Goal: Complete application form: Complete application form

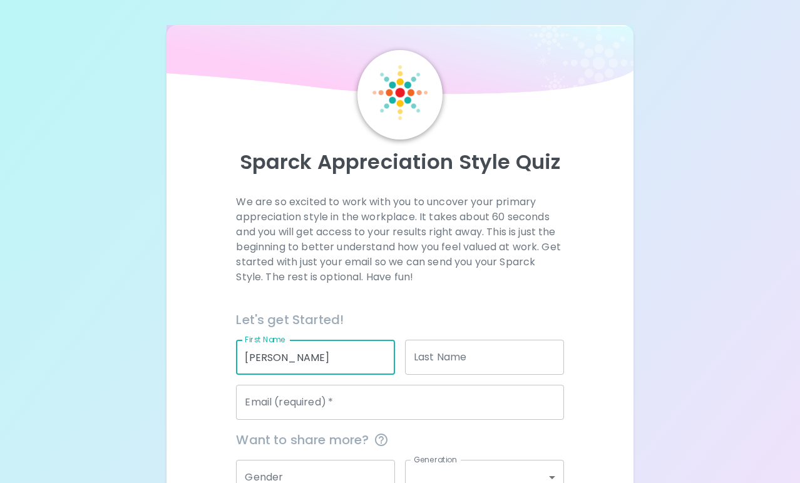
type input "[PERSON_NAME]"
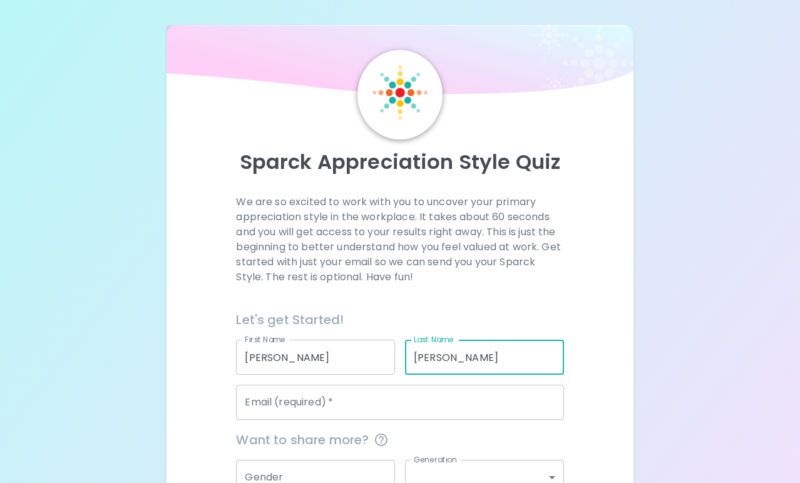
type input "[PERSON_NAME]"
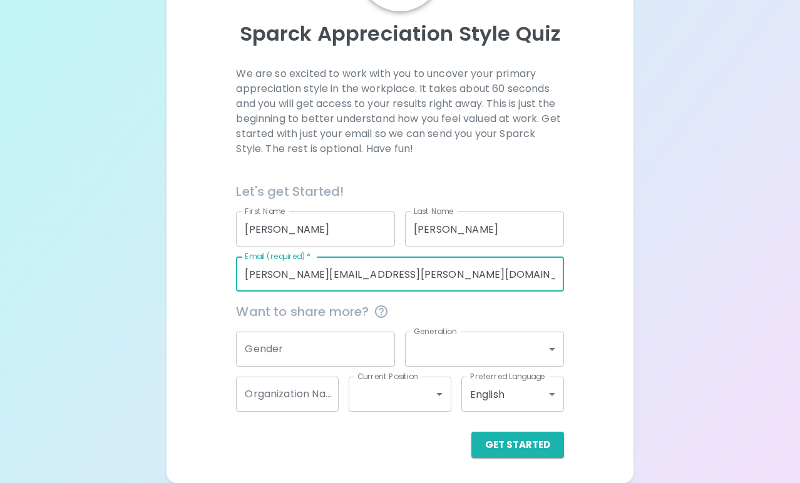
scroll to position [128, 0]
type input "[PERSON_NAME][EMAIL_ADDRESS][PERSON_NAME][DOMAIN_NAME]"
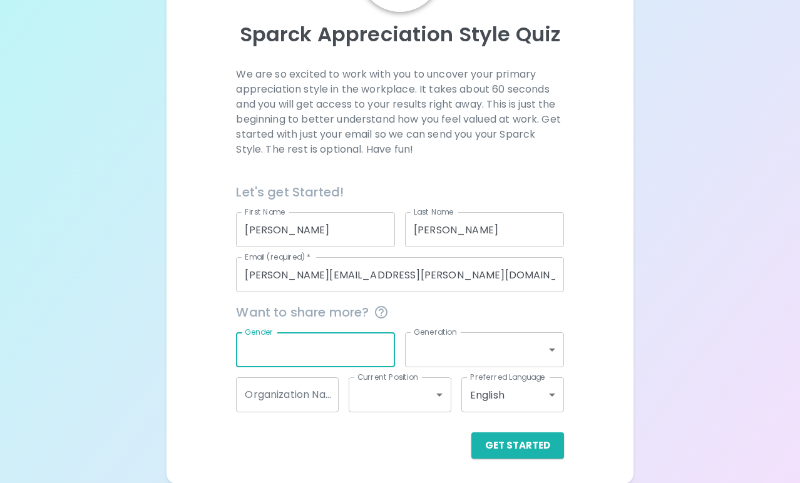
click at [269, 346] on div "Gender Gender" at bounding box center [315, 349] width 159 height 35
type input "[DEMOGRAPHIC_DATA]"
click at [449, 355] on body "Sparck Appreciation Style Quiz We are so excited to work with you to uncover yo…" at bounding box center [400, 178] width 800 height 612
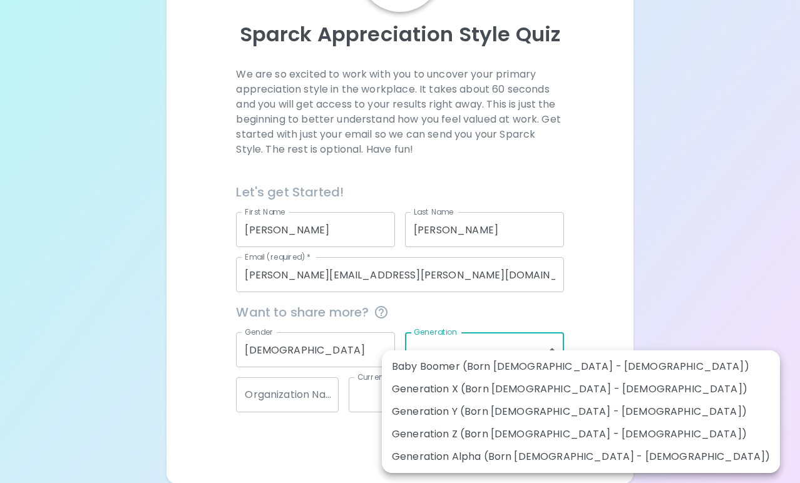
click at [466, 429] on li "Generation Z (Born [DEMOGRAPHIC_DATA] - [DEMOGRAPHIC_DATA])" at bounding box center [581, 434] width 398 height 23
type input "generation_z"
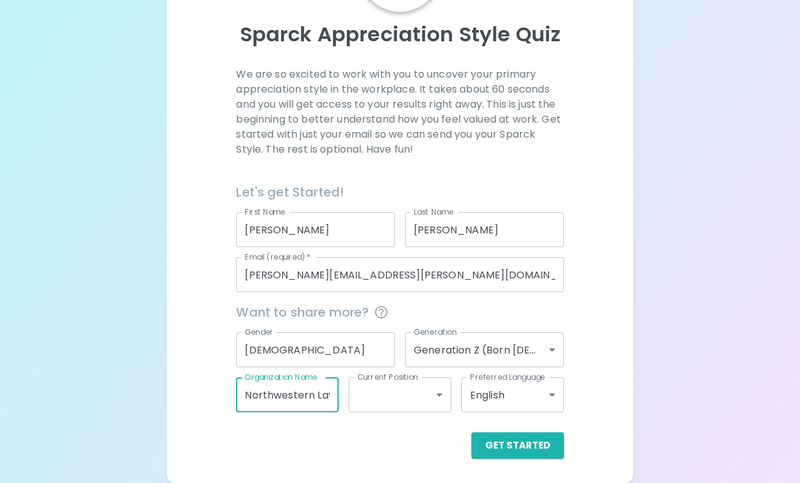
type input "Northwestern Law"
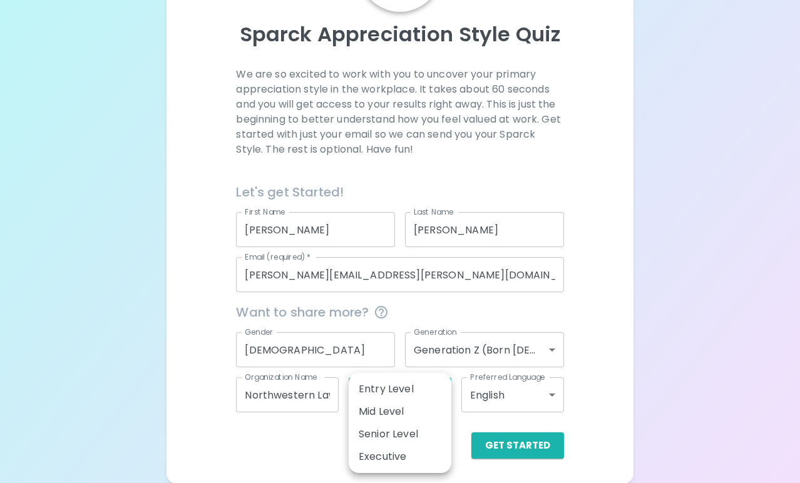
click at [390, 400] on body "Sparck Appreciation Style Quiz We are so excited to work with you to uncover yo…" at bounding box center [400, 178] width 800 height 612
click at [383, 382] on li "Entry Level" at bounding box center [400, 389] width 103 height 23
type input "entry_level"
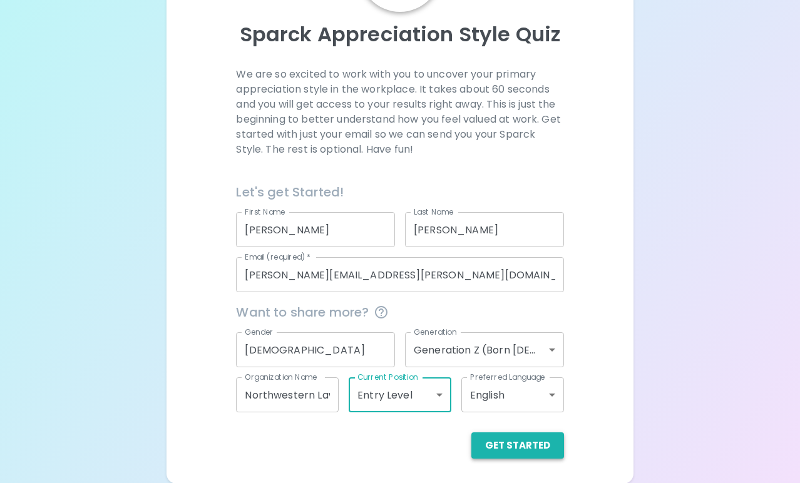
click at [486, 441] on button "Get Started" at bounding box center [517, 446] width 93 height 26
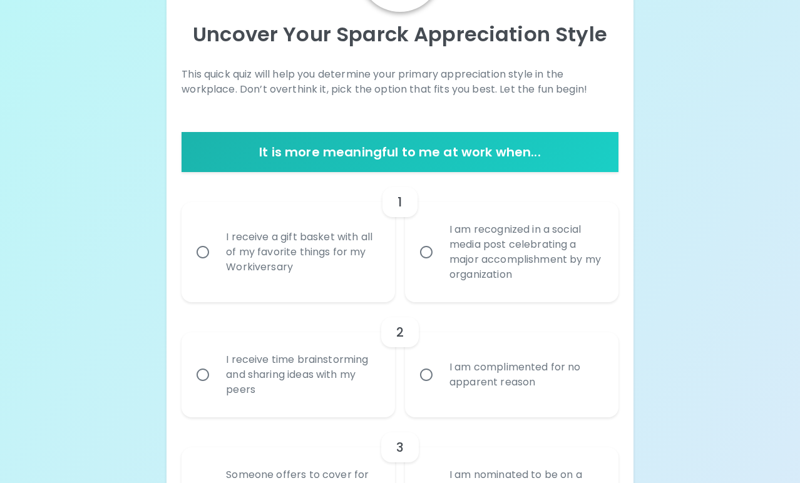
click at [249, 248] on div "I receive a gift basket with all of my favorite things for my Workiversary" at bounding box center [302, 252] width 172 height 75
click at [216, 248] on input "I receive a gift basket with all of my favorite things for my Workiversary" at bounding box center [203, 252] width 26 height 26
radio input "true"
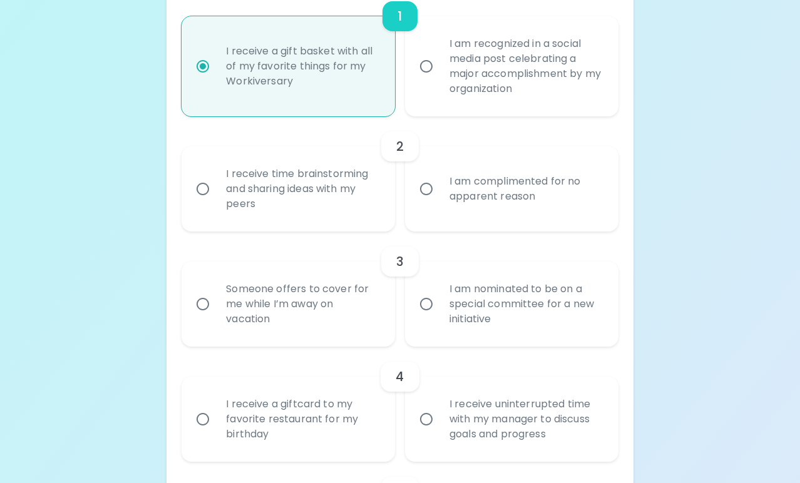
scroll to position [327, 0]
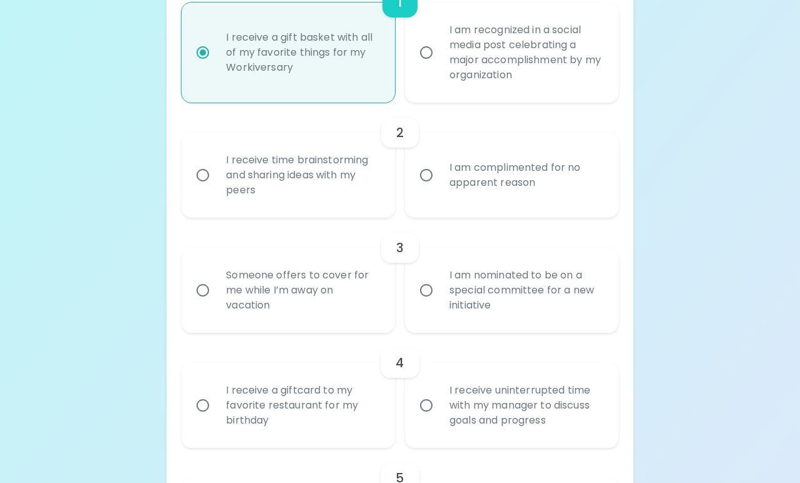
click at [327, 192] on div "I receive time brainstorming and sharing ideas with my peers" at bounding box center [302, 175] width 172 height 75
click at [216, 188] on input "I receive time brainstorming and sharing ideas with my peers" at bounding box center [203, 175] width 26 height 26
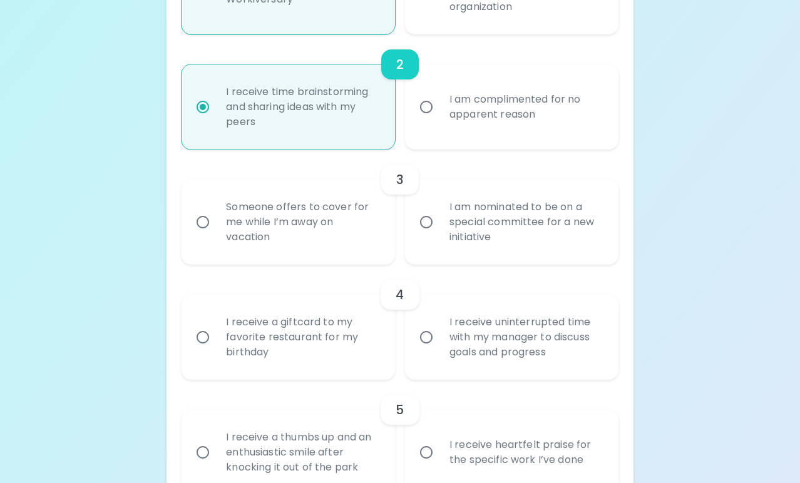
scroll to position [411, 0]
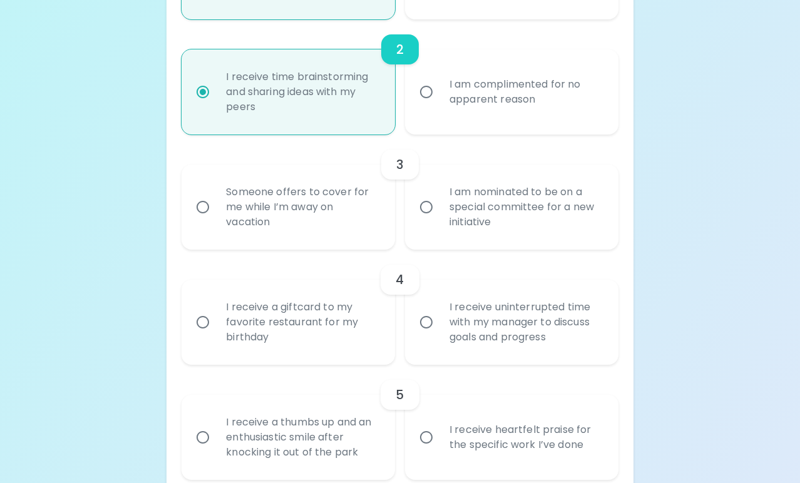
click at [328, 210] on div "Someone offers to cover for me while I’m away on vacation" at bounding box center [302, 207] width 172 height 75
click at [216, 210] on input "Someone offers to cover for me while I’m away on vacation" at bounding box center [203, 207] width 26 height 26
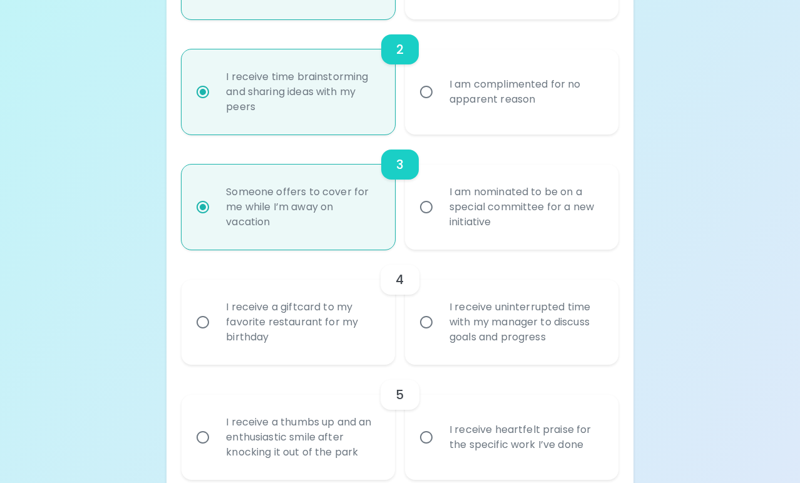
radio input "true"
radio input "false"
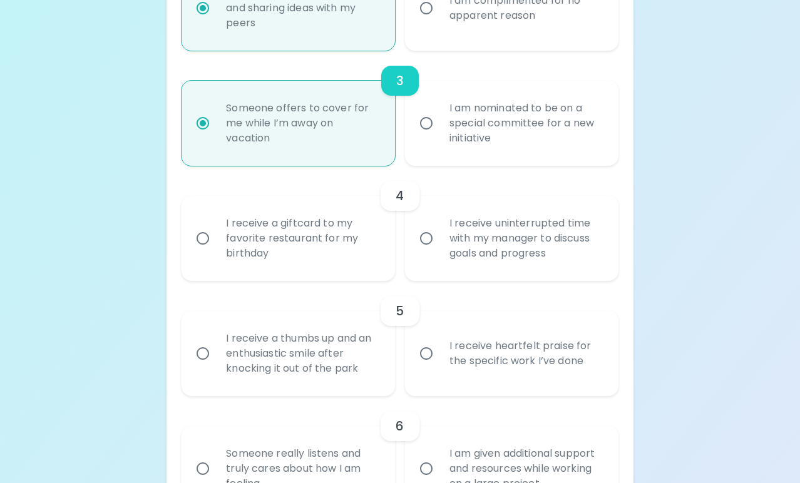
scroll to position [511, 0]
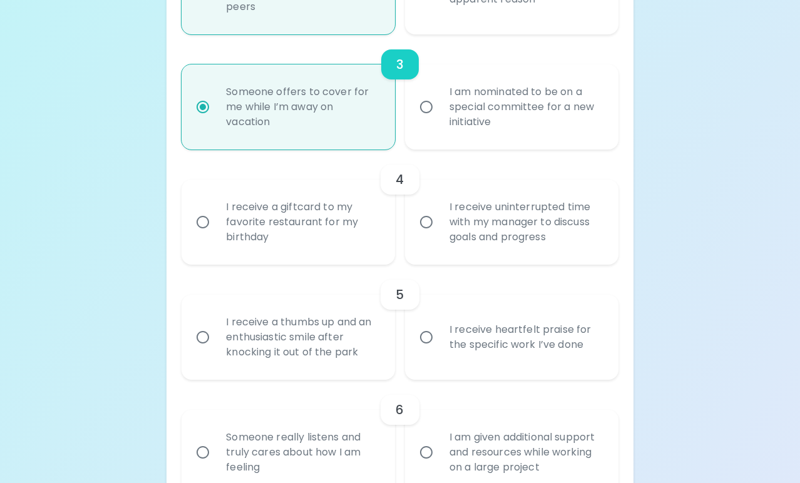
click at [465, 113] on div "I am nominated to be on a special committee for a new initiative" at bounding box center [525, 106] width 172 height 75
click at [439, 113] on input "I am nominated to be on a special committee for a new initiative" at bounding box center [426, 107] width 26 height 26
radio input "false"
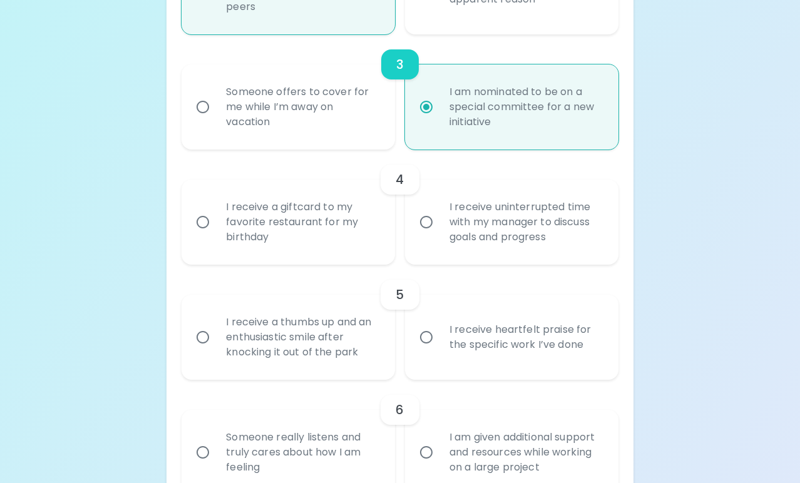
click at [366, 226] on div "I receive a giftcard to my favorite restaurant for my birthday" at bounding box center [302, 222] width 172 height 75
click at [216, 226] on input "I receive a giftcard to my favorite restaurant for my birthday" at bounding box center [203, 222] width 26 height 26
radio input "false"
radio input "true"
radio input "false"
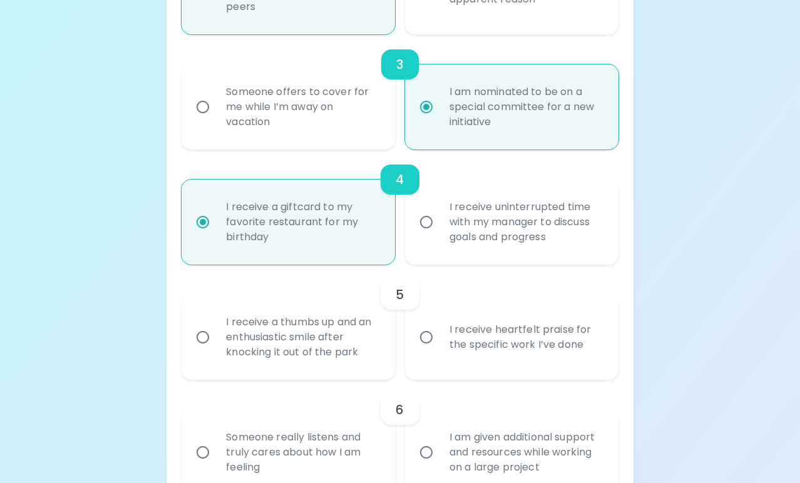
scroll to position [611, 0]
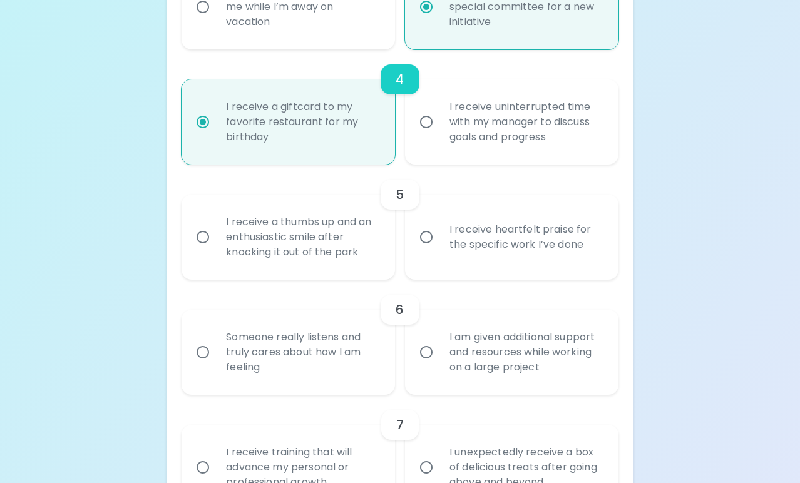
click at [443, 224] on div "I receive heartfelt praise for the specific work I’ve done" at bounding box center [525, 237] width 172 height 60
click at [439, 224] on input "I receive heartfelt praise for the specific work I’ve done" at bounding box center [426, 237] width 26 height 26
radio input "false"
radio input "true"
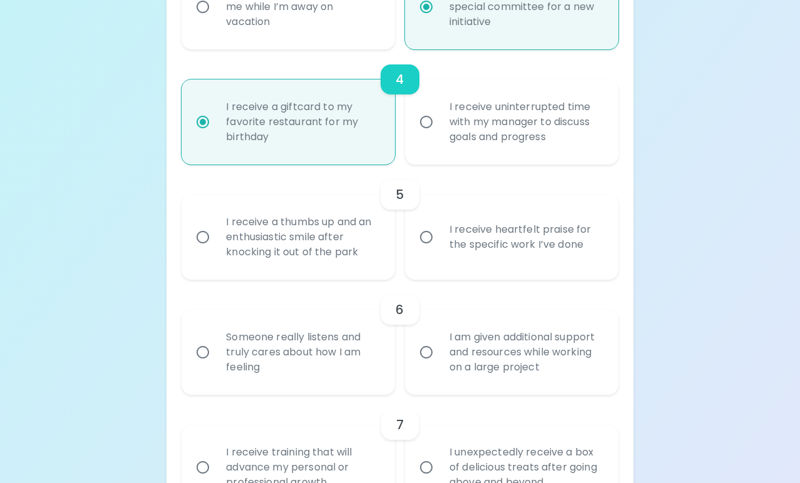
radio input "false"
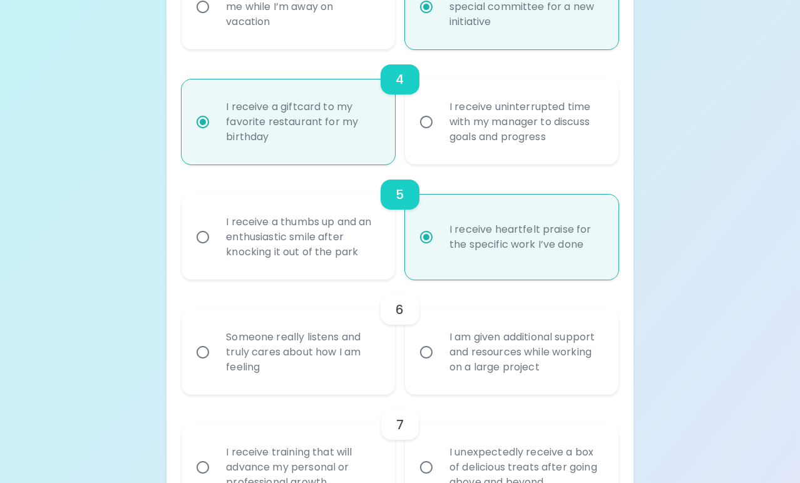
scroll to position [711, 0]
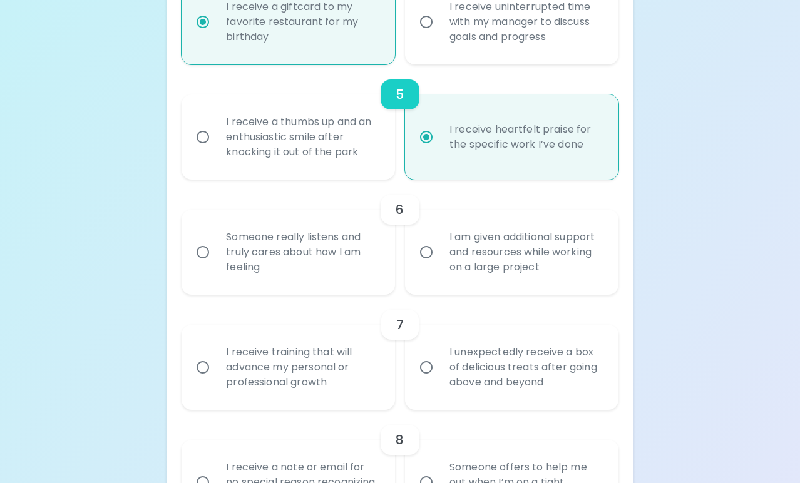
click at [444, 285] on div "I am given additional support and resources while working on a large project" at bounding box center [525, 252] width 172 height 75
click at [439, 265] on input "I am given additional support and resources while working on a large project" at bounding box center [426, 252] width 26 height 26
radio input "false"
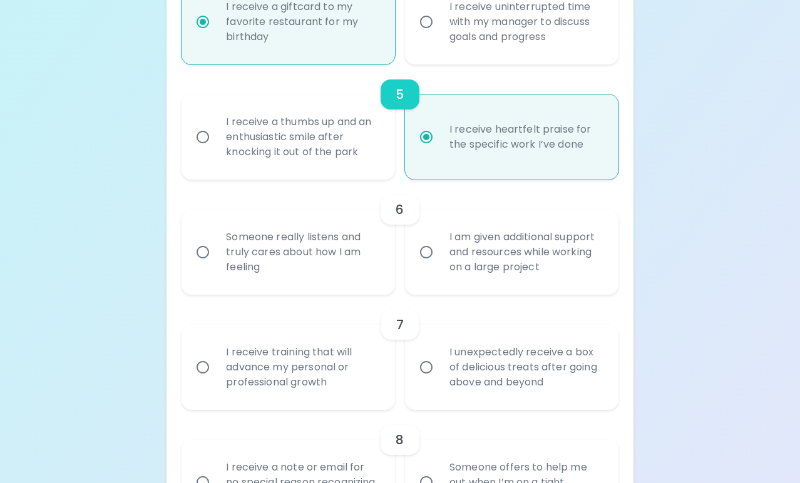
radio input "true"
radio input "false"
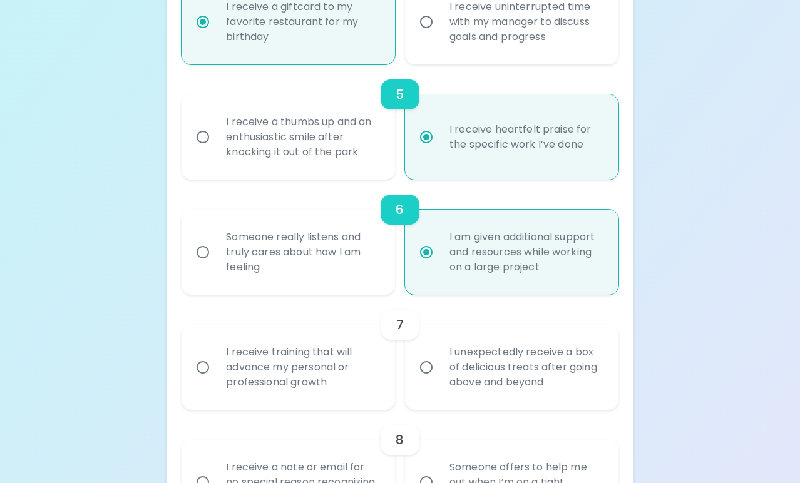
scroll to position [811, 0]
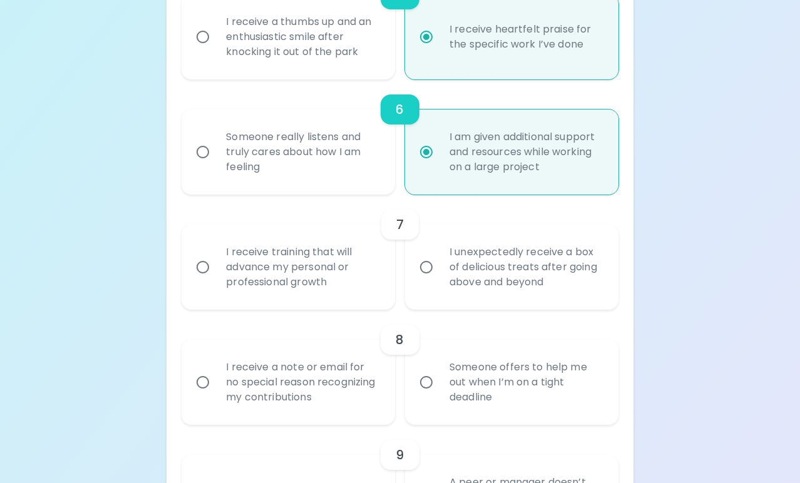
click at [347, 180] on div "Someone really listens and truly cares about how I am feeling" at bounding box center [302, 152] width 172 height 75
click at [216, 165] on input "Someone really listens and truly cares about how I am feeling" at bounding box center [203, 152] width 26 height 26
radio input "false"
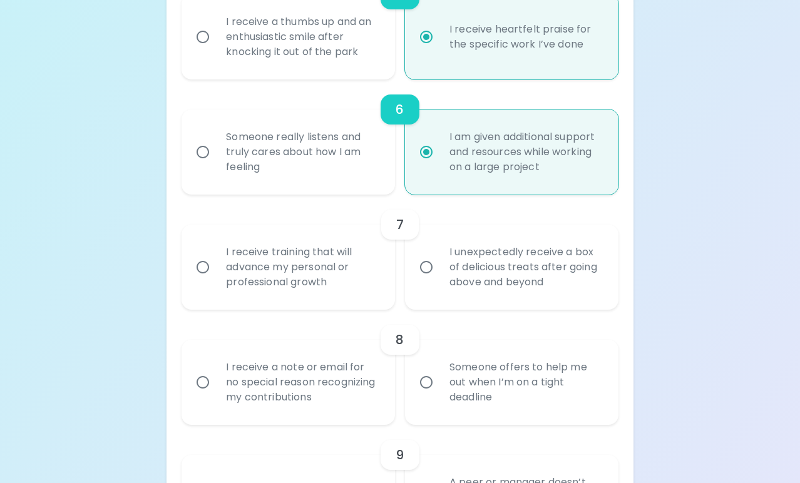
radio input "false"
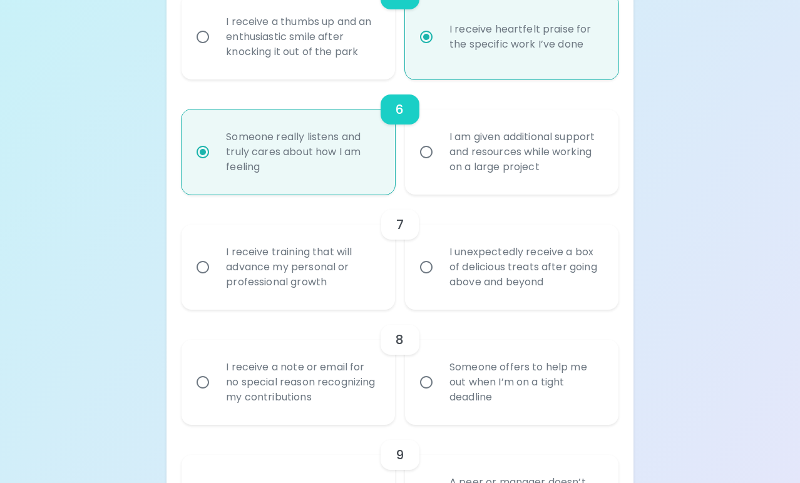
click at [356, 277] on div "I receive training that will advance my personal or professional growth" at bounding box center [302, 267] width 172 height 75
click at [216, 277] on input "I receive training that will advance my personal or professional growth" at bounding box center [203, 267] width 26 height 26
radio input "false"
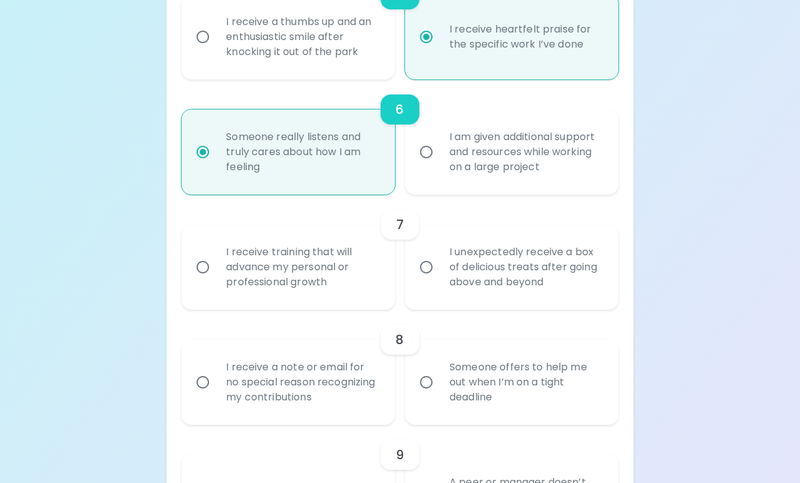
radio input "false"
radio input "true"
radio input "false"
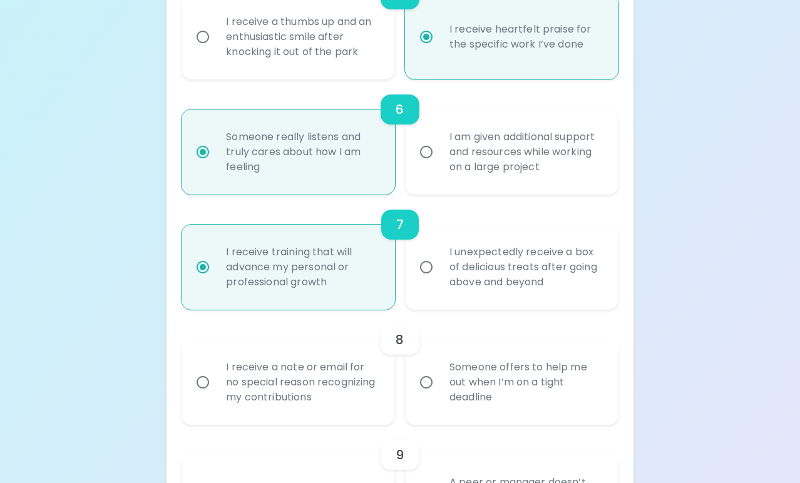
scroll to position [911, 0]
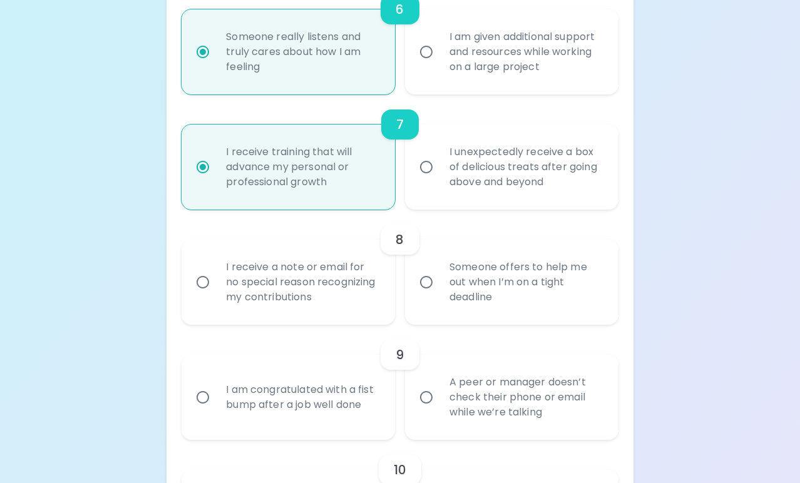
click at [523, 304] on div "Someone offers to help me out when I’m on a tight deadline" at bounding box center [525, 282] width 172 height 75
click at [439, 295] on input "Someone offers to help me out when I’m on a tight deadline" at bounding box center [426, 282] width 26 height 26
radio input "false"
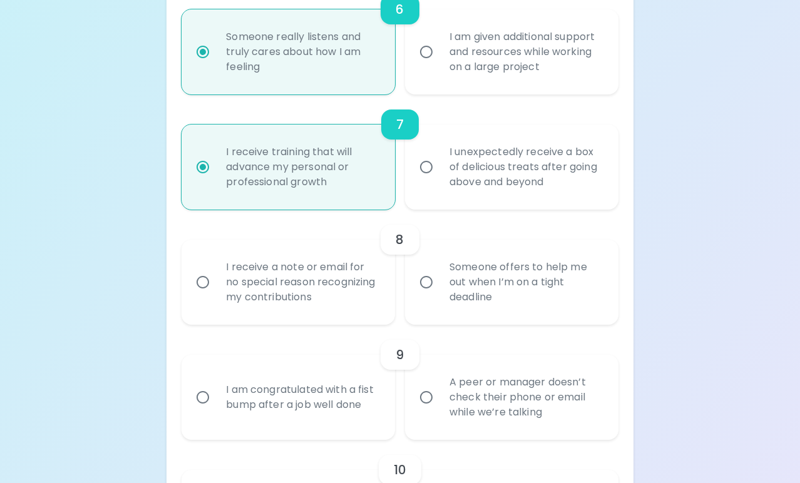
radio input "false"
radio input "true"
radio input "false"
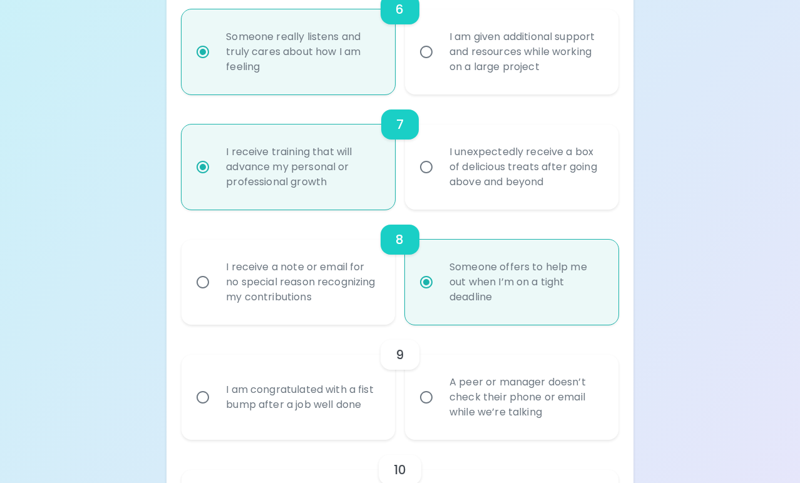
scroll to position [1012, 0]
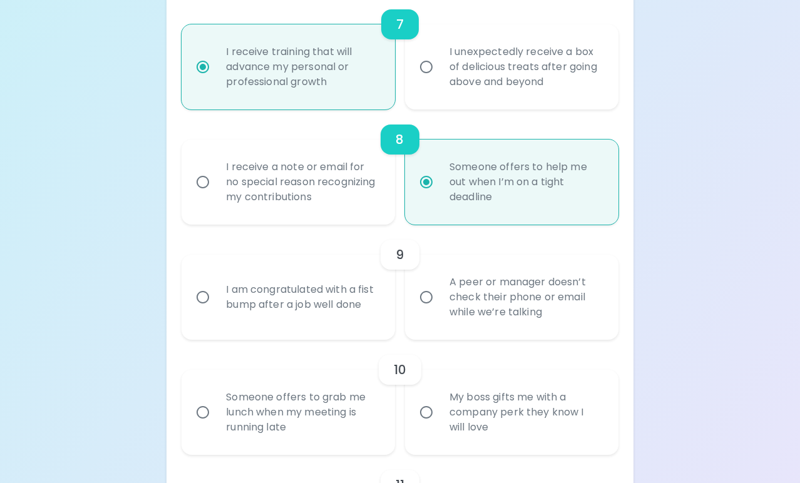
click at [524, 324] on div "A peer or manager doesn’t check their phone or email while we’re talking" at bounding box center [525, 297] width 172 height 75
click at [439, 311] on input "A peer or manager doesn’t check their phone or email while we’re talking" at bounding box center [426, 297] width 26 height 26
radio input "false"
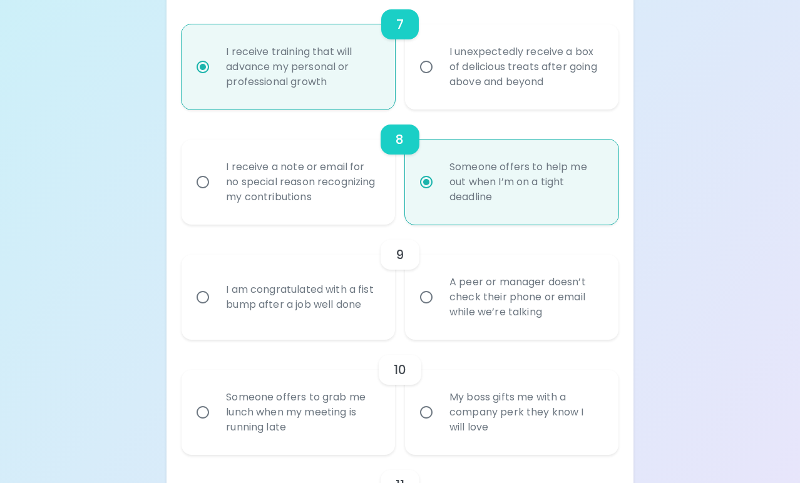
radio input "false"
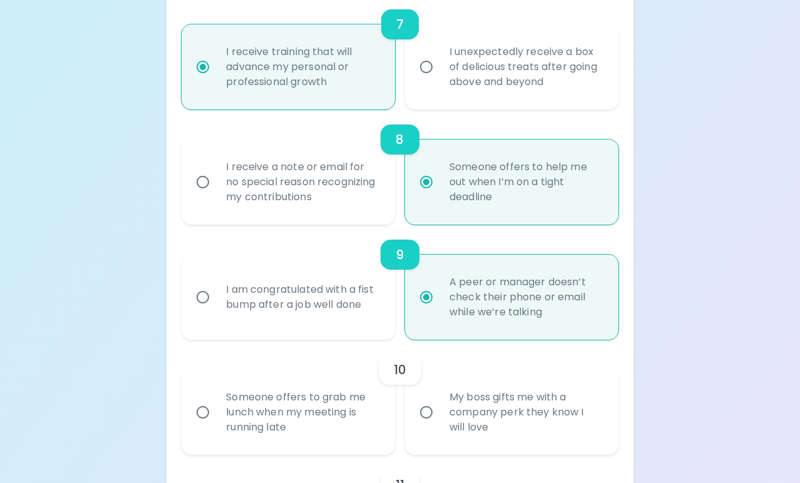
radio input "false"
radio input "true"
radio input "false"
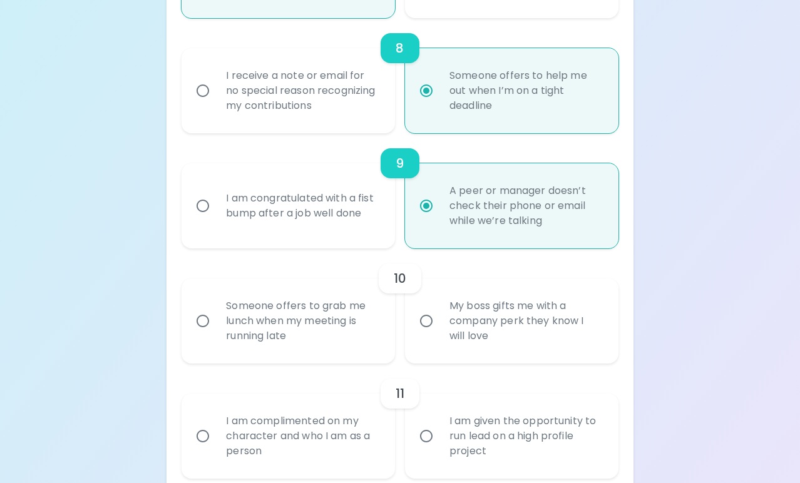
scroll to position [1112, 0]
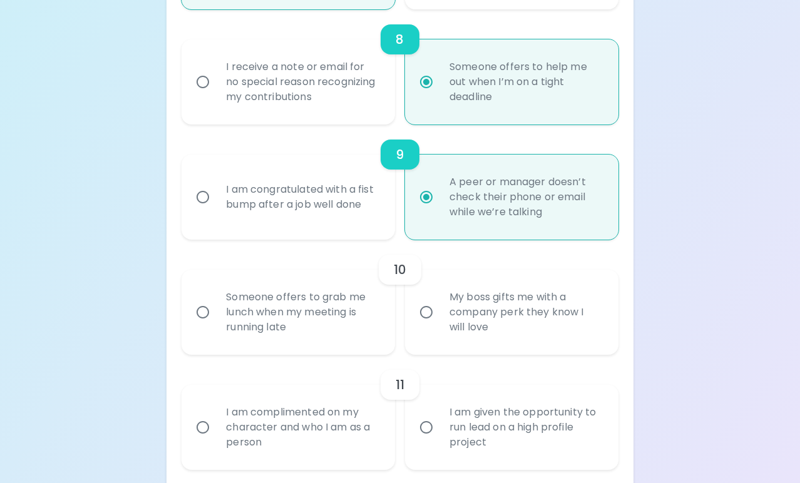
click at [363, 324] on div "Someone offers to grab me lunch when my meeting is running late" at bounding box center [302, 312] width 172 height 75
click at [216, 324] on input "Someone offers to grab me lunch when my meeting is running late" at bounding box center [203, 312] width 26 height 26
radio input "false"
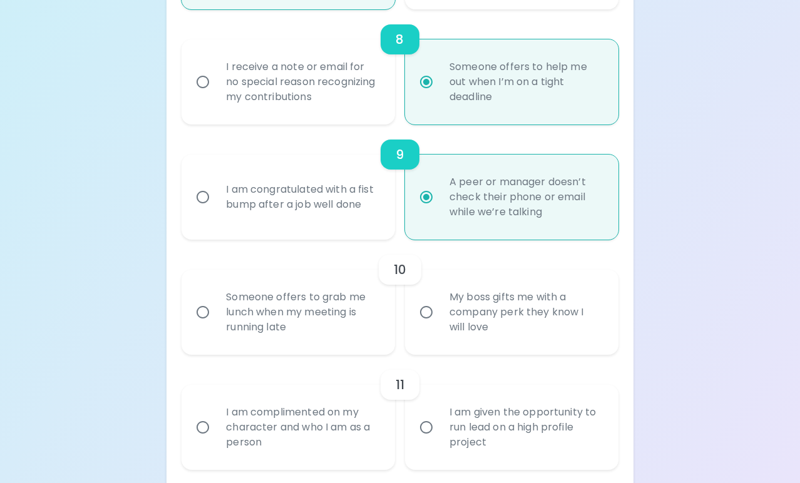
radio input "false"
radio input "true"
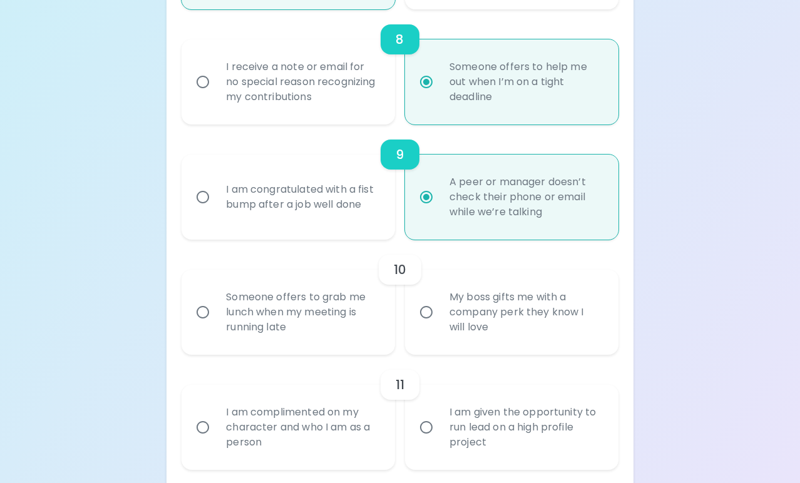
radio input "false"
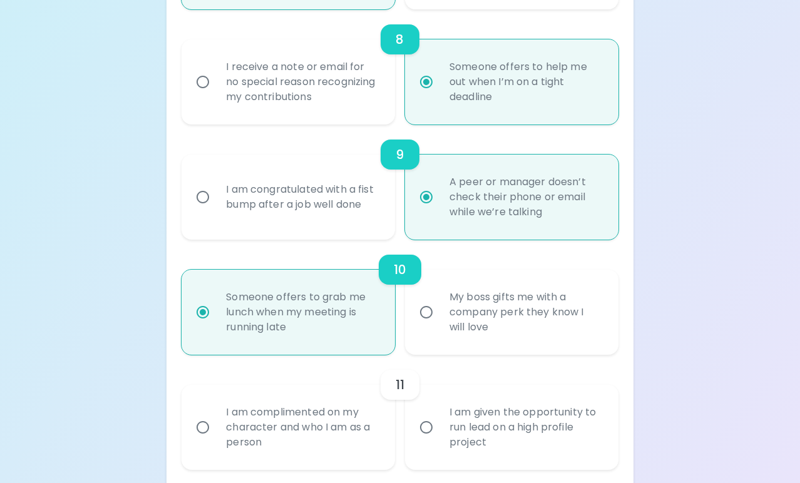
scroll to position [1212, 0]
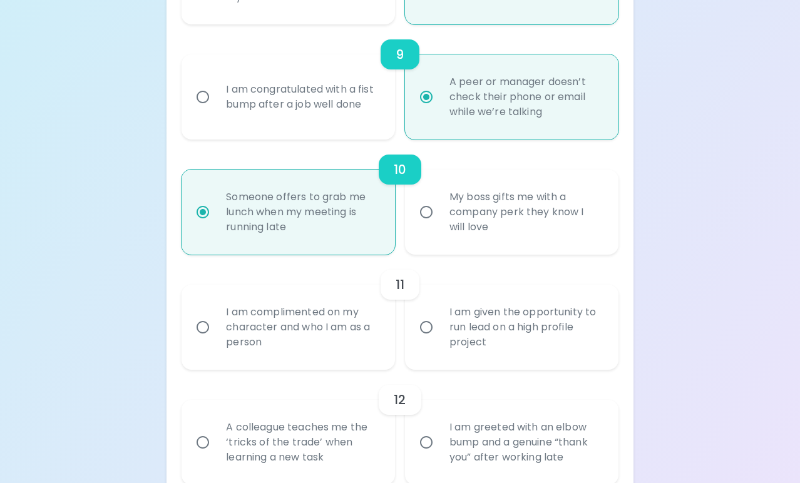
click at [366, 345] on div "I am complimented on my character and who I am as a person" at bounding box center [302, 327] width 172 height 75
click at [216, 341] on input "I am complimented on my character and who I am as a person" at bounding box center [203, 327] width 26 height 26
radio input "false"
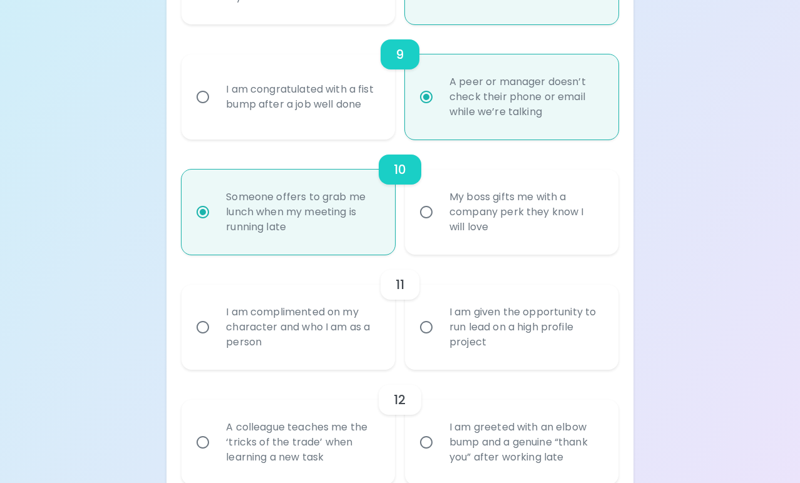
radio input "false"
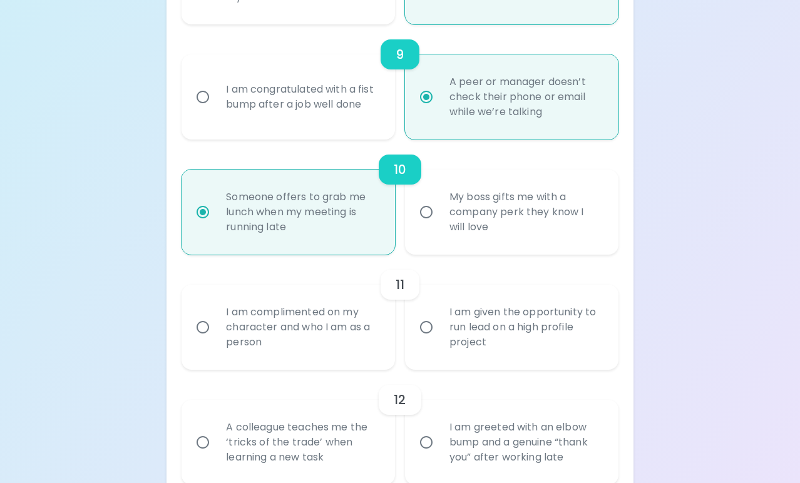
radio input "true"
radio input "false"
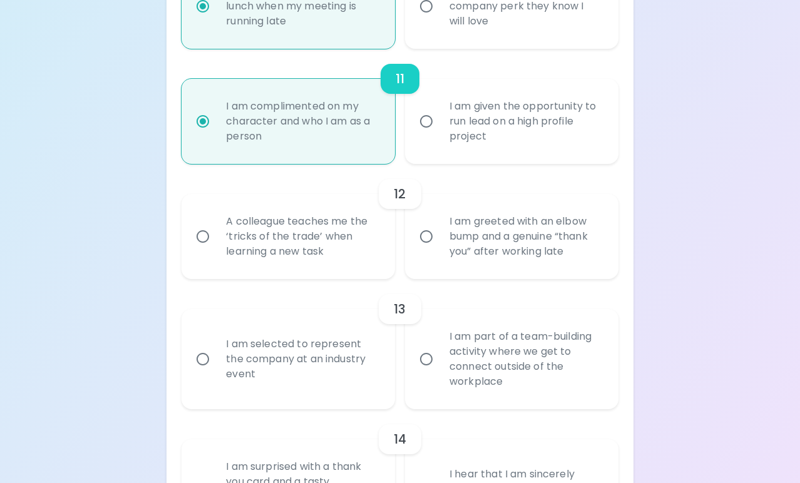
scroll to position [1424, 0]
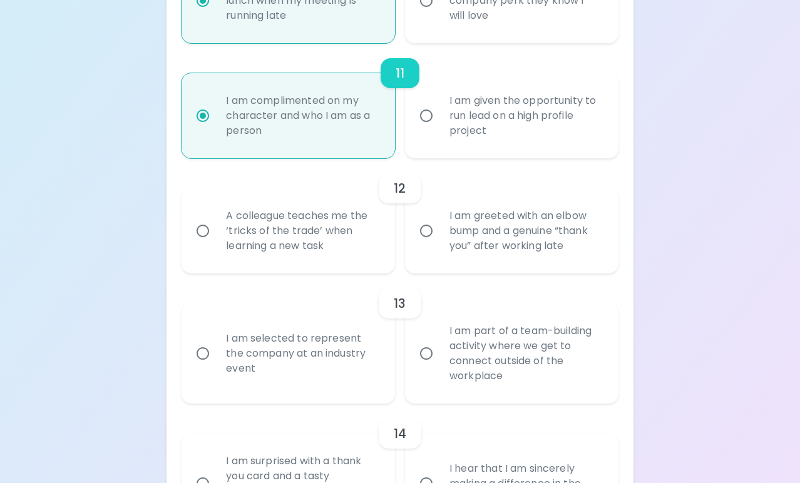
click at [493, 143] on div "I am given the opportunity to run lead on a high profile project" at bounding box center [525, 115] width 172 height 75
click at [439, 129] on input "I am given the opportunity to run lead on a high profile project" at bounding box center [426, 116] width 26 height 26
radio input "false"
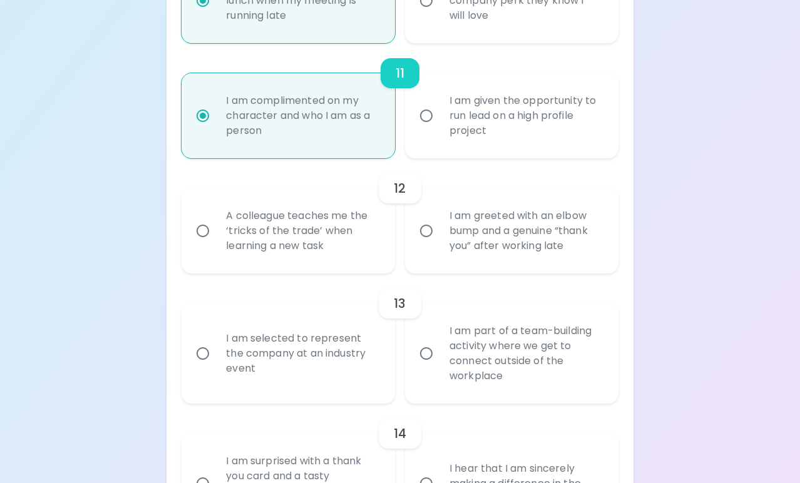
radio input "false"
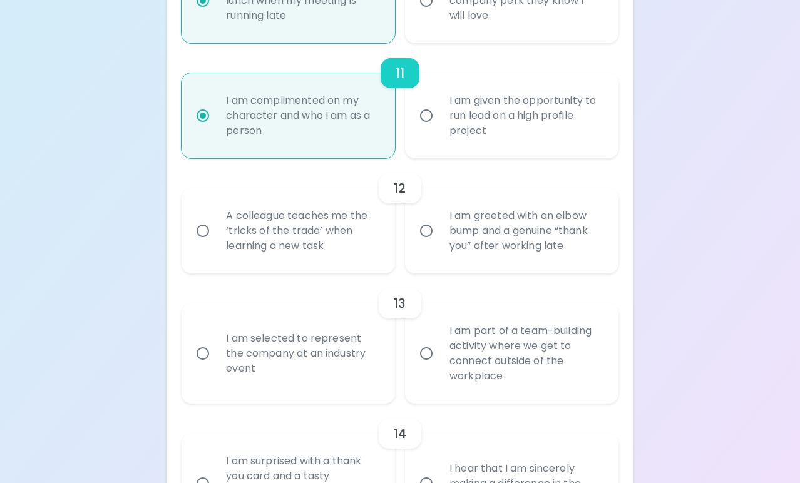
radio input "false"
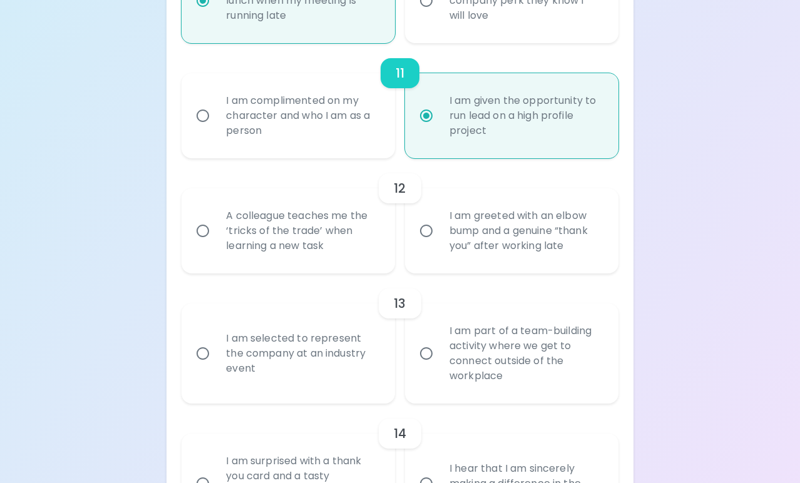
click at [370, 135] on div "I am complimented on my character and who I am as a person" at bounding box center [302, 115] width 172 height 75
click at [216, 129] on input "I am complimented on my character and who I am as a person" at bounding box center [203, 116] width 26 height 26
radio input "false"
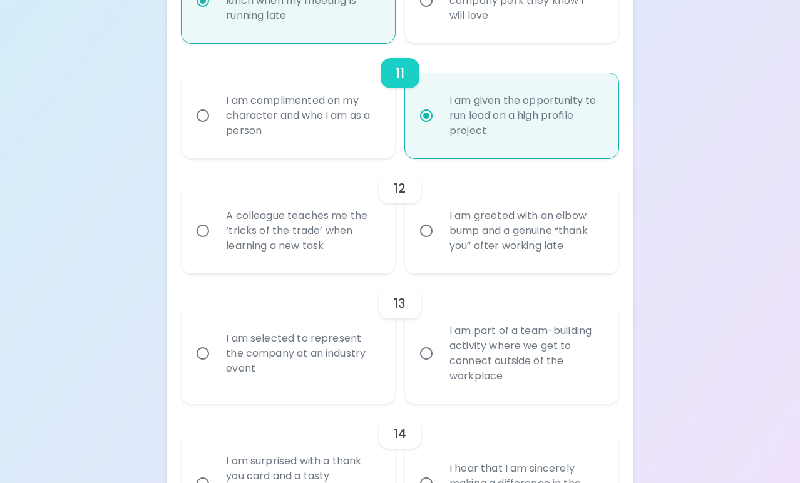
radio input "false"
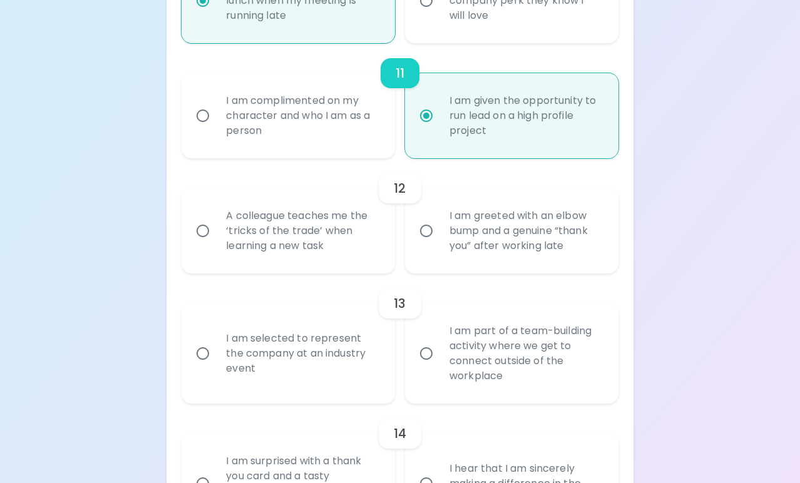
radio input "false"
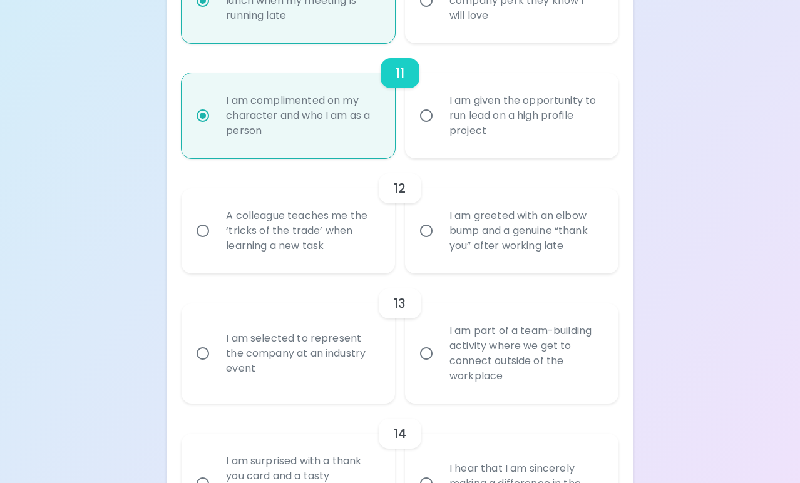
click at [491, 148] on div "I am given the opportunity to run lead on a high profile project" at bounding box center [525, 115] width 172 height 75
click at [439, 129] on input "I am given the opportunity to run lead on a high profile project" at bounding box center [426, 116] width 26 height 26
radio input "false"
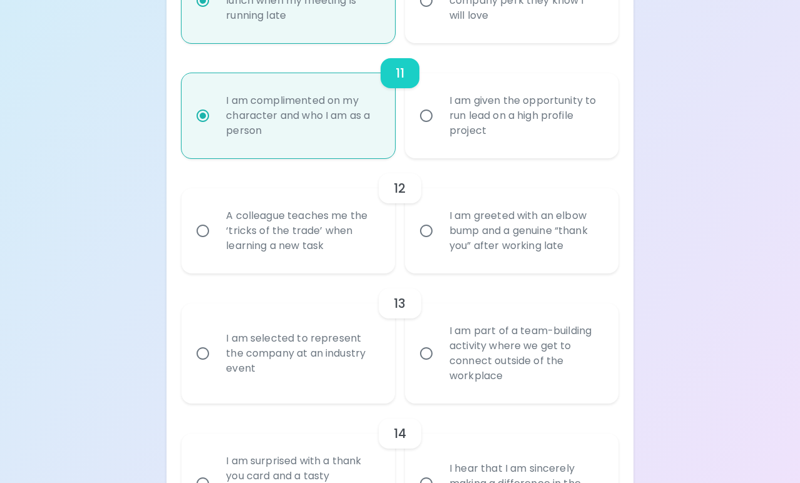
radio input "false"
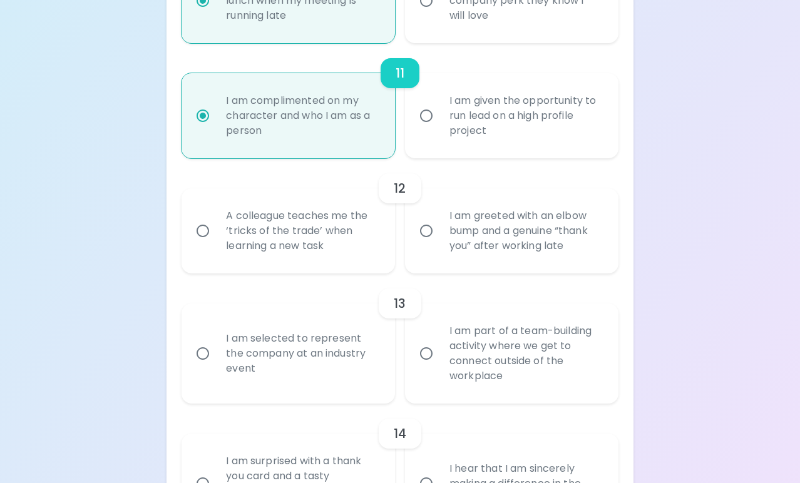
radio input "false"
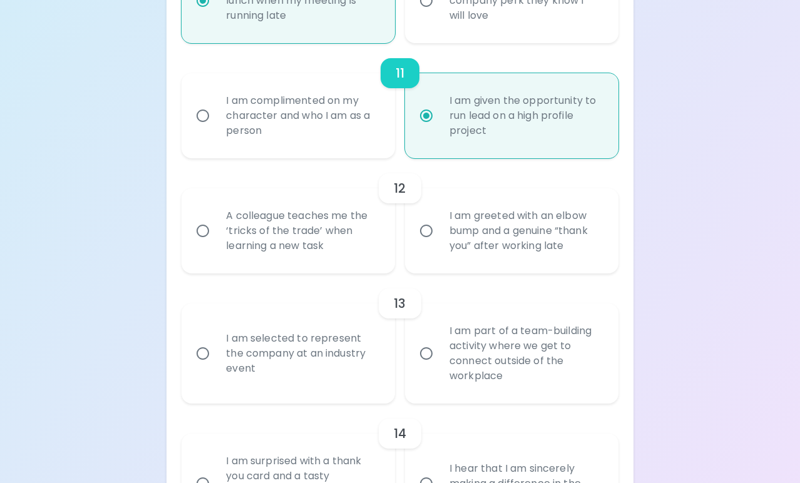
click at [357, 126] on div "I am complimented on my character and who I am as a person" at bounding box center [302, 115] width 172 height 75
click at [216, 126] on input "I am complimented on my character and who I am as a person" at bounding box center [203, 116] width 26 height 26
radio input "false"
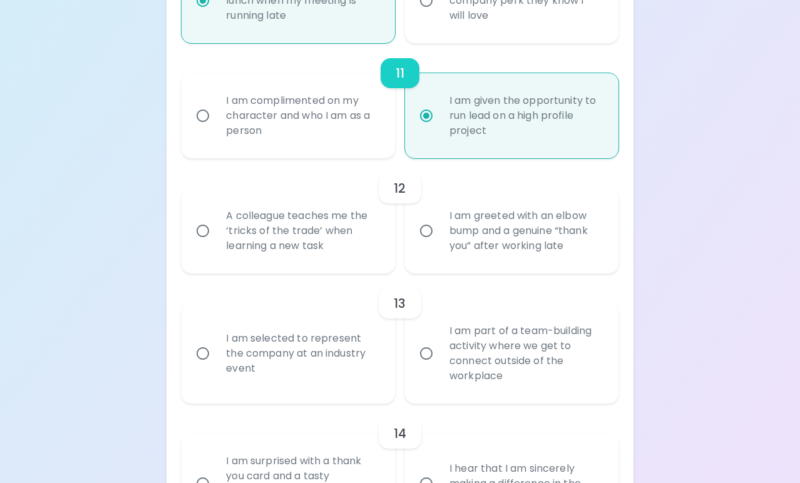
radio input "false"
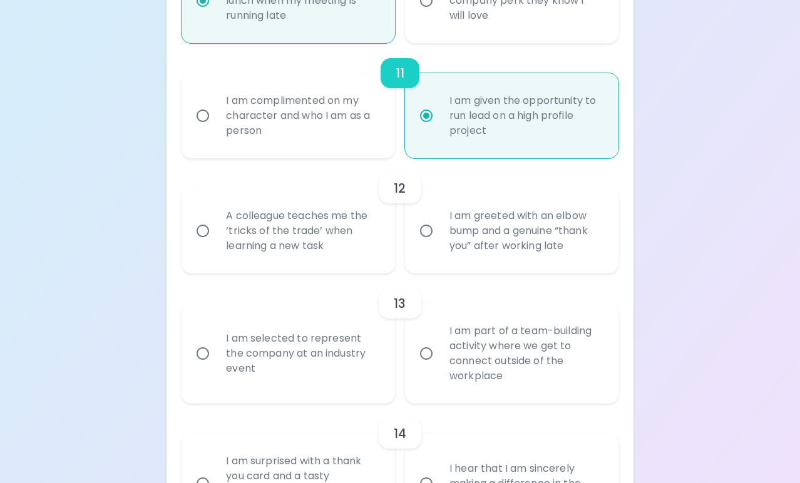
radio input "false"
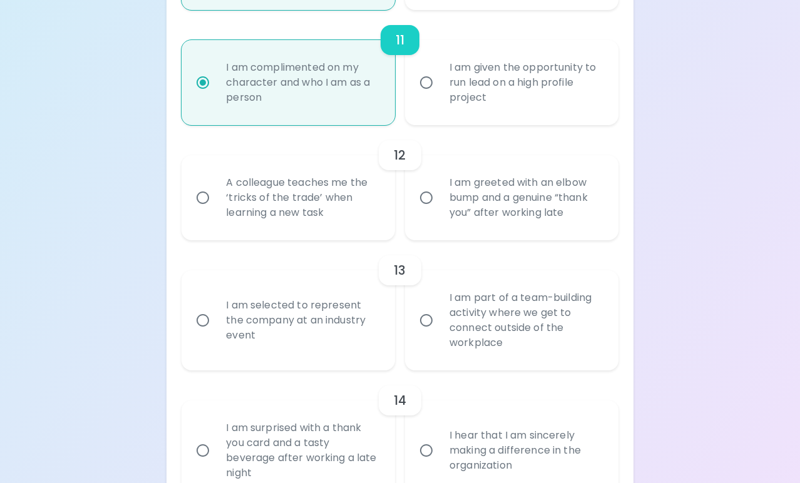
scroll to position [1459, 0]
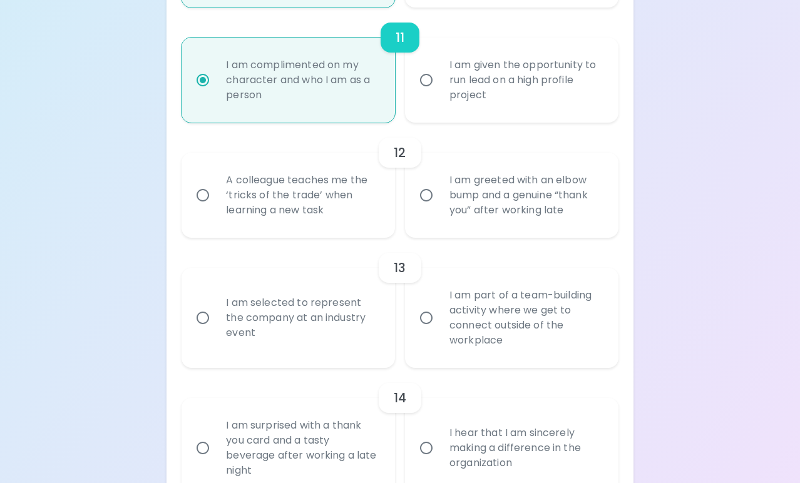
click at [324, 213] on div "A colleague teaches me the ‘tricks of the trade’ when learning a new task" at bounding box center [302, 195] width 172 height 75
click at [216, 208] on input "A colleague teaches me the ‘tricks of the trade’ when learning a new task" at bounding box center [203, 195] width 26 height 26
radio input "false"
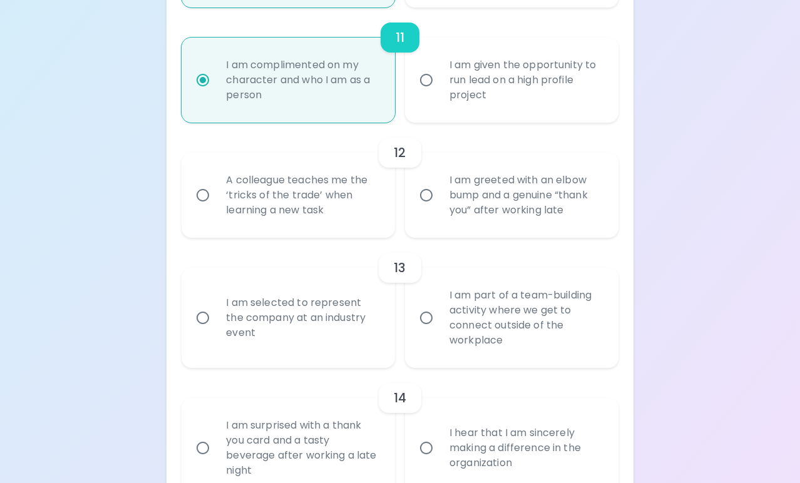
radio input "false"
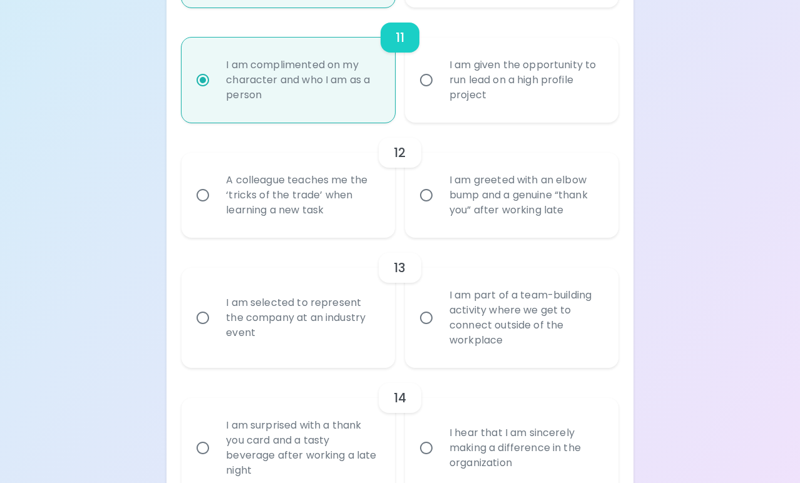
radio input "false"
radio input "true"
radio input "false"
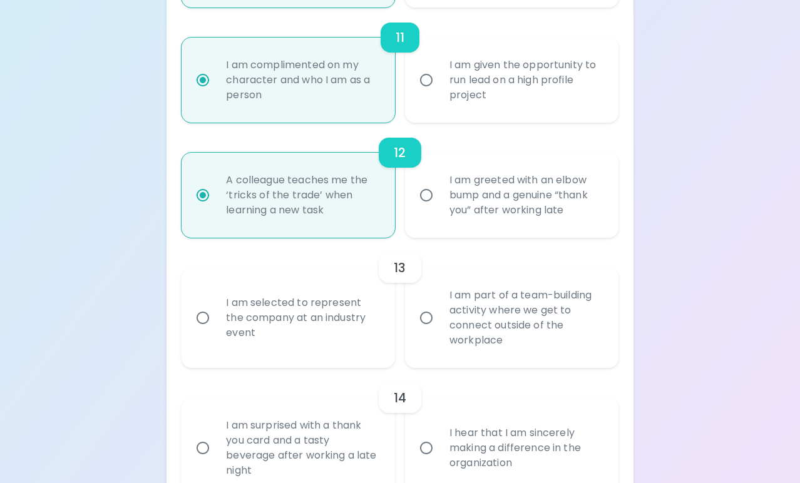
scroll to position [1559, 0]
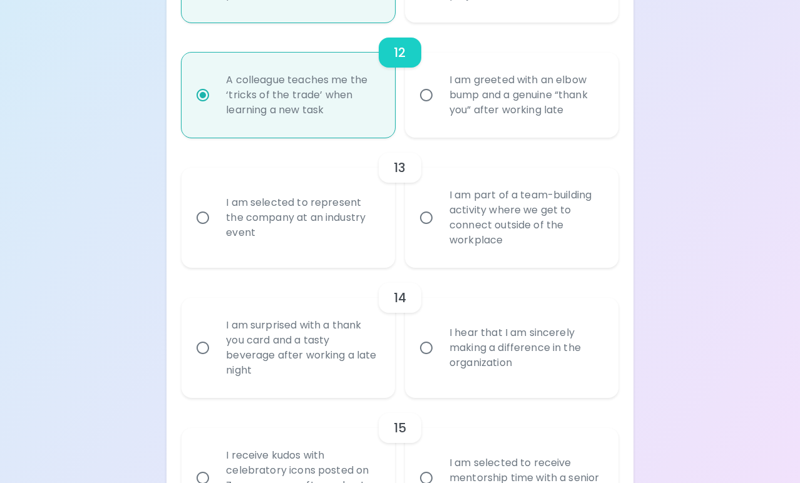
click at [320, 256] on label "I am selected to represent the company at an industry event" at bounding box center [281, 218] width 213 height 100
click at [216, 231] on input "I am selected to represent the company at an industry event" at bounding box center [203, 218] width 26 height 26
radio input "false"
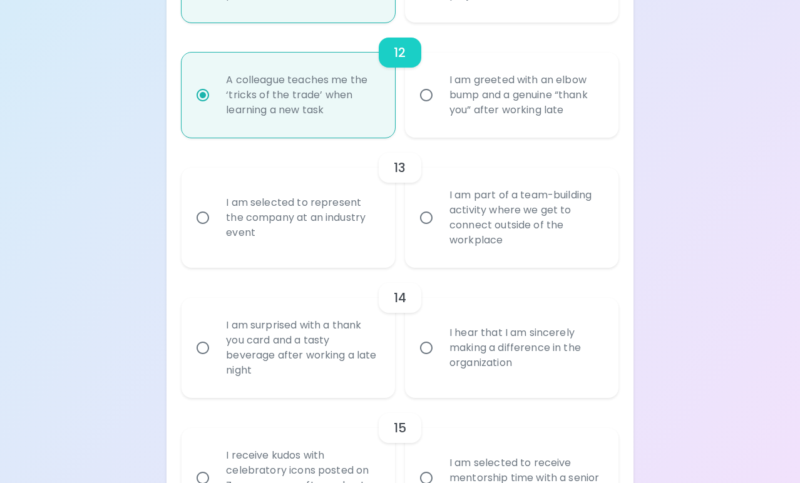
radio input "false"
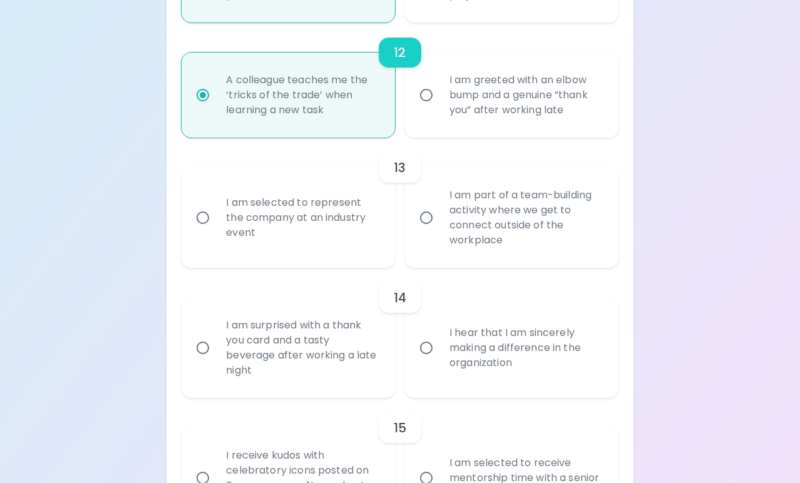
radio input "false"
radio input "true"
radio input "false"
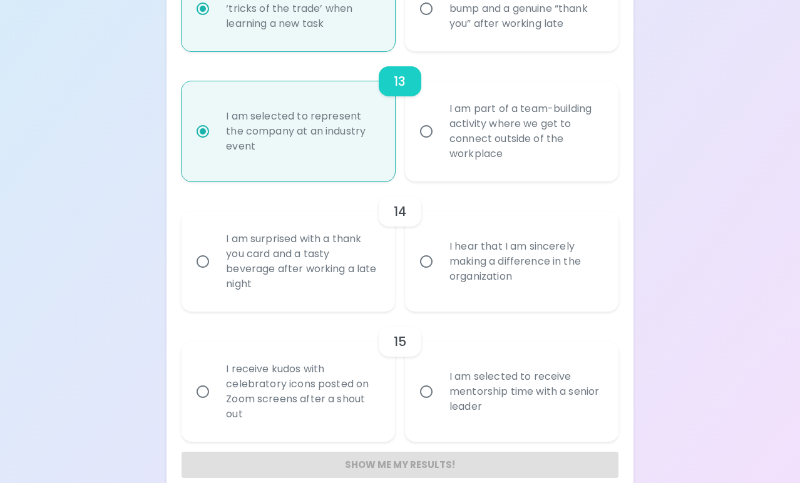
scroll to position [1660, 0]
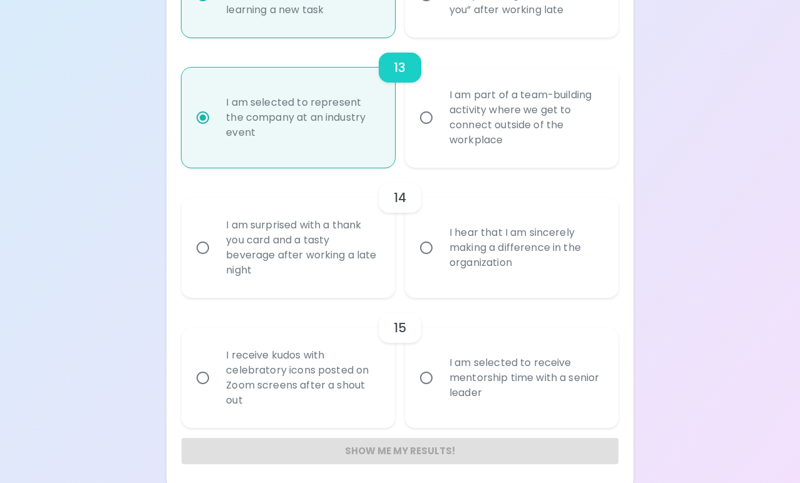
click at [493, 281] on div "I hear that I am sincerely making a difference in the organization" at bounding box center [525, 247] width 172 height 75
click at [439, 261] on input "I hear that I am sincerely making a difference in the organization" at bounding box center [426, 248] width 26 height 26
radio input "false"
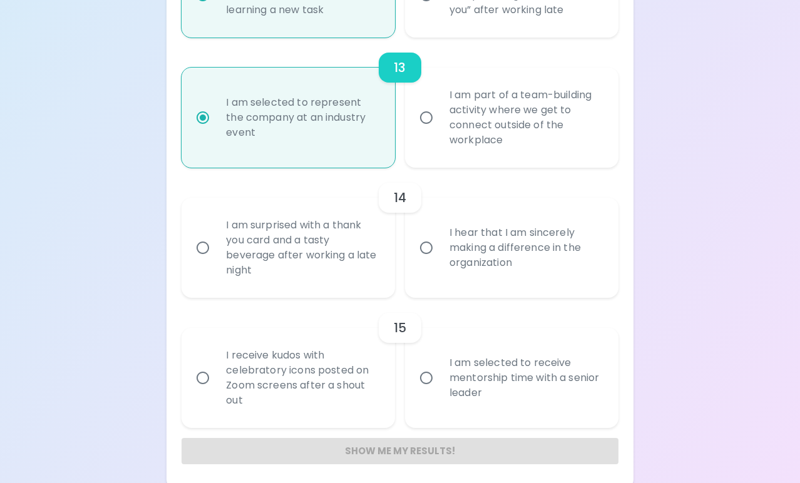
radio input "false"
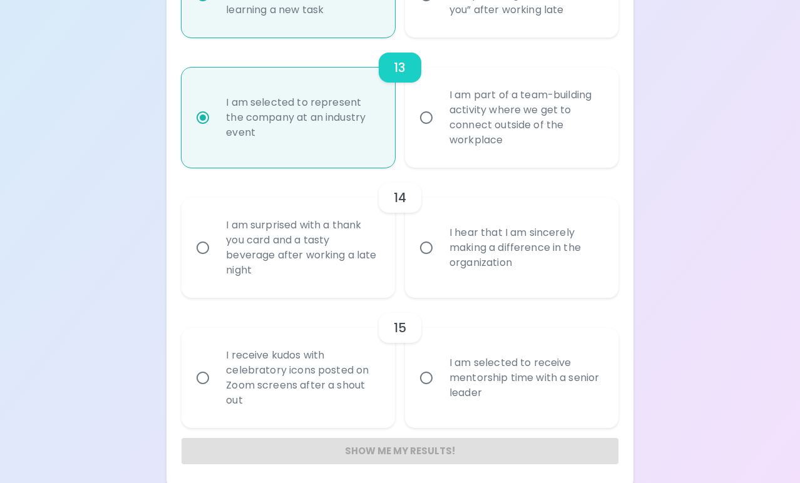
radio input "false"
radio input "true"
radio input "false"
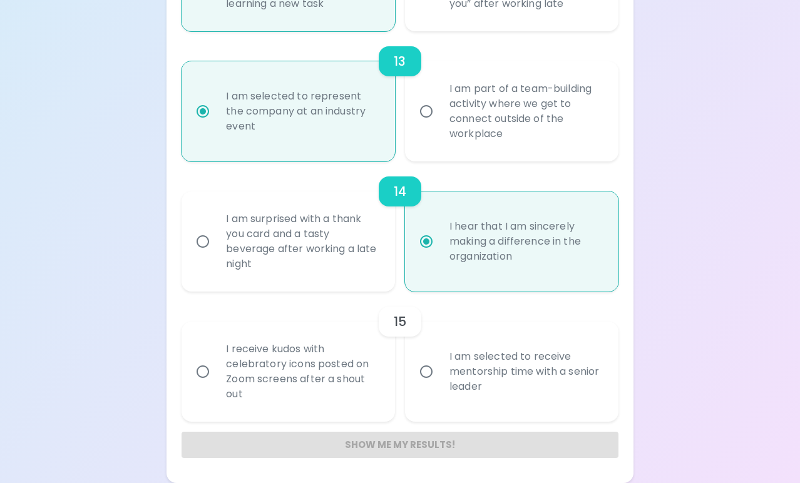
scroll to position [1665, 0]
click at [352, 277] on div "I am surprised with a thank you card and a tasty beverage after working a late …" at bounding box center [302, 242] width 172 height 90
click at [216, 255] on input "I am surprised with a thank you card and a tasty beverage after working a late …" at bounding box center [203, 242] width 26 height 26
radio input "false"
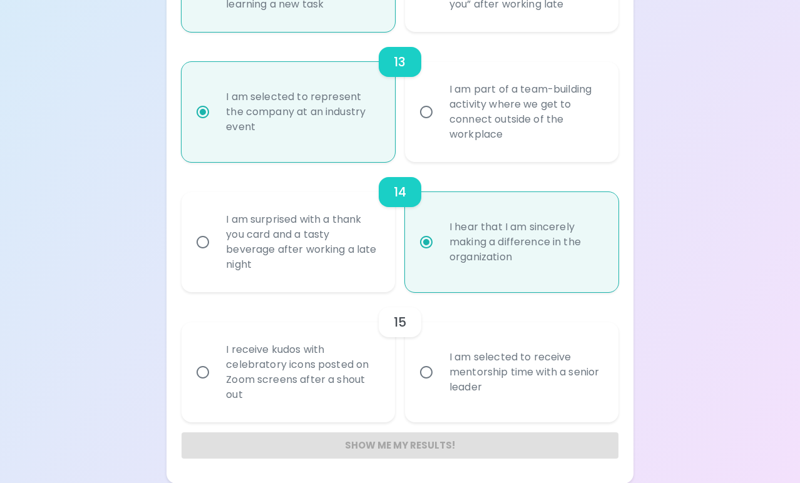
radio input "false"
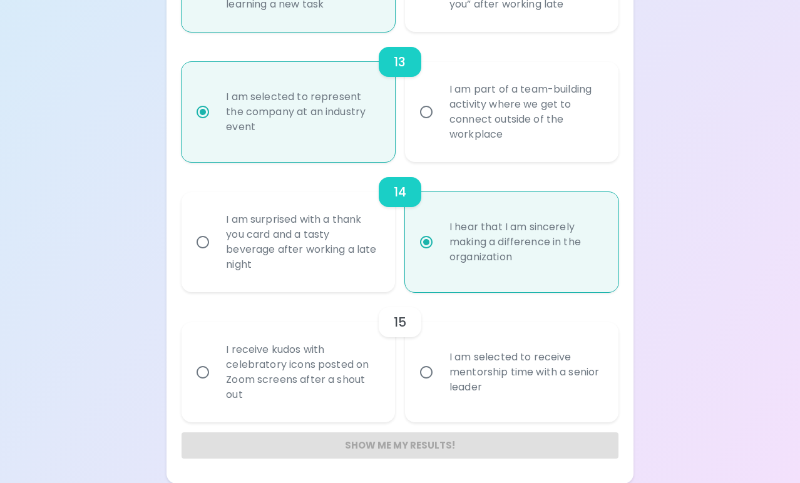
radio input "false"
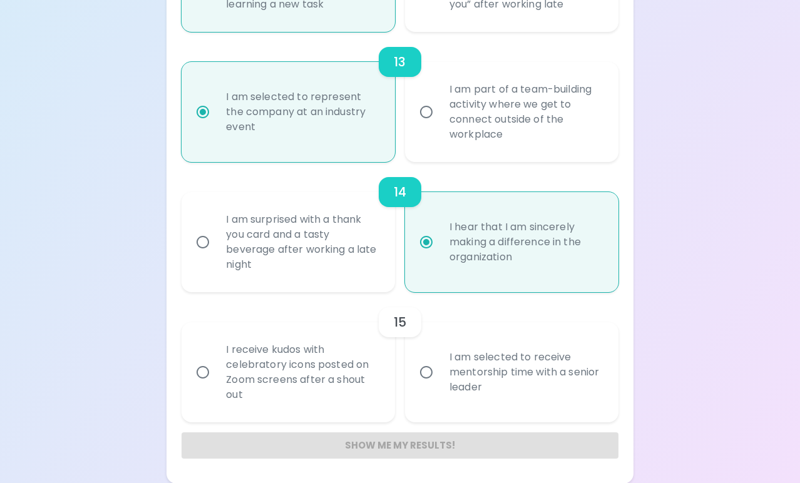
radio input "false"
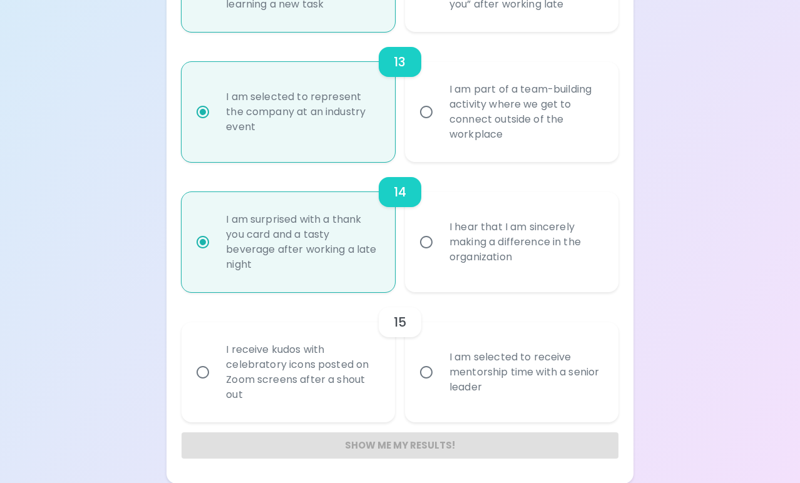
click at [493, 270] on div "I hear that I am sincerely making a difference in the organization" at bounding box center [525, 242] width 172 height 75
click at [439, 255] on input "I hear that I am sincerely making a difference in the organization" at bounding box center [426, 242] width 26 height 26
radio input "false"
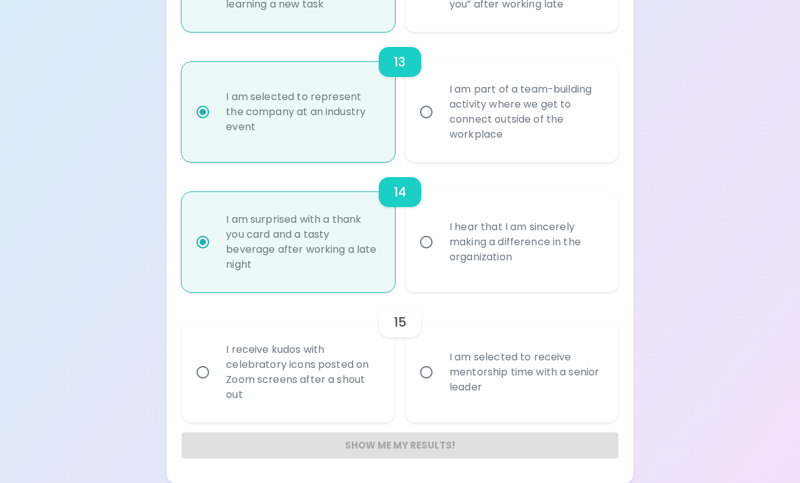
radio input "false"
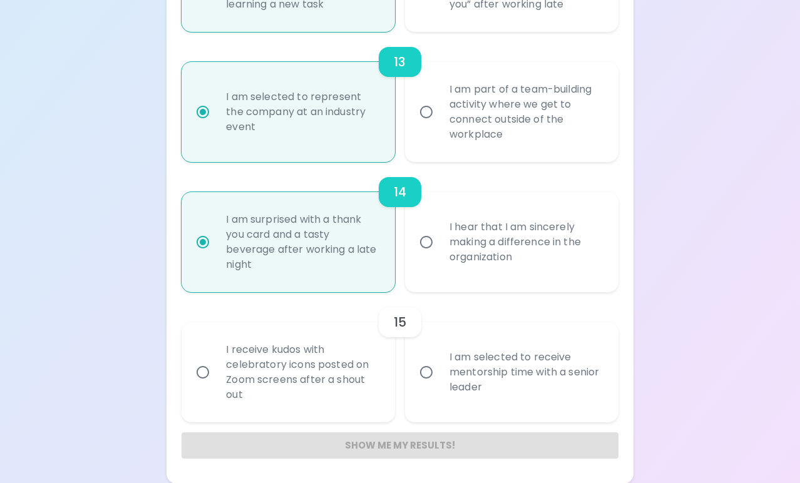
radio input "false"
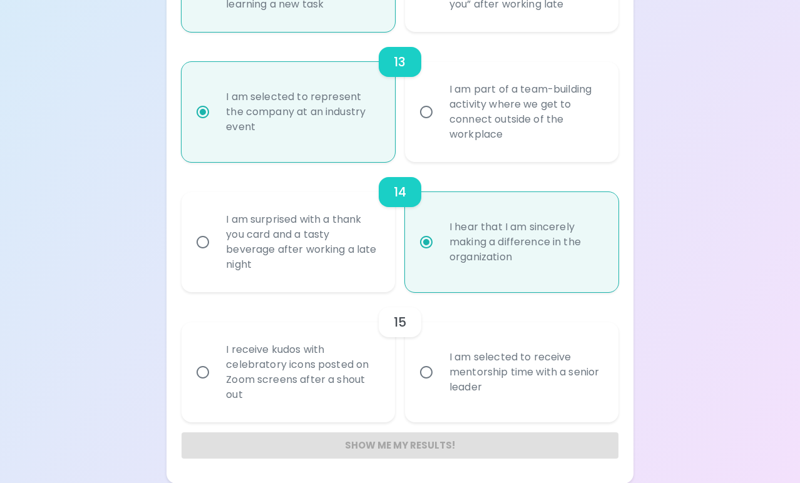
click at [311, 264] on div "I am surprised with a thank you card and a tasty beverage after working a late …" at bounding box center [302, 242] width 172 height 90
click at [216, 255] on input "I am surprised with a thank you card and a tasty beverage after working a late …" at bounding box center [203, 242] width 26 height 26
radio input "false"
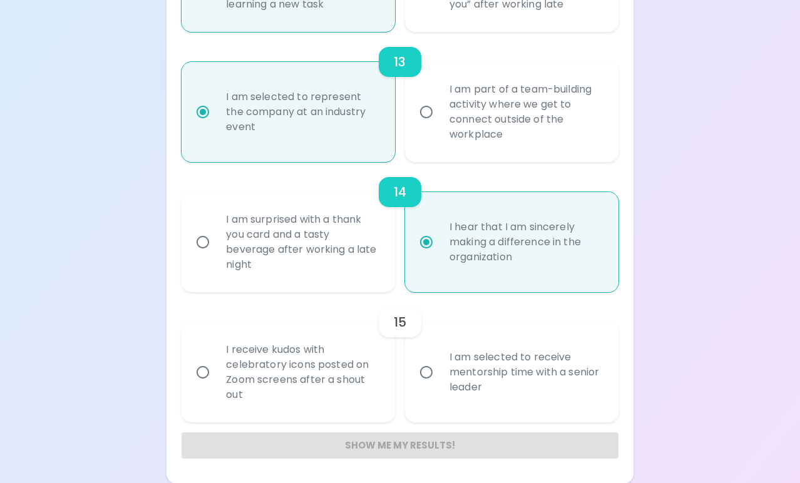
radio input "false"
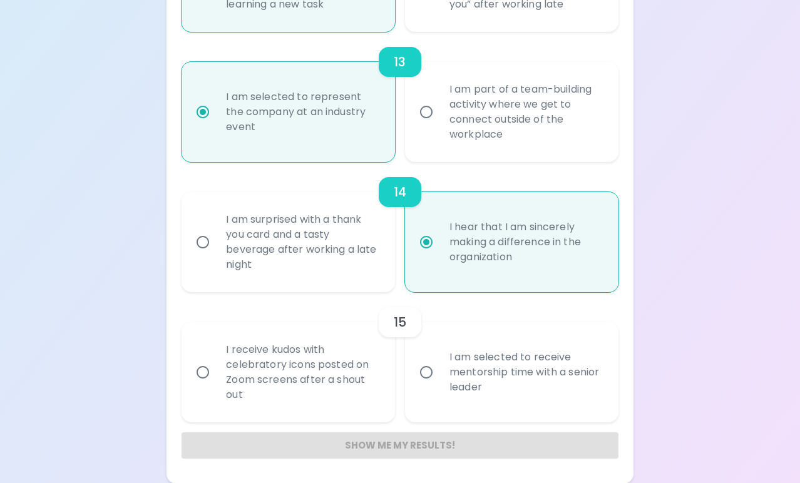
radio input "false"
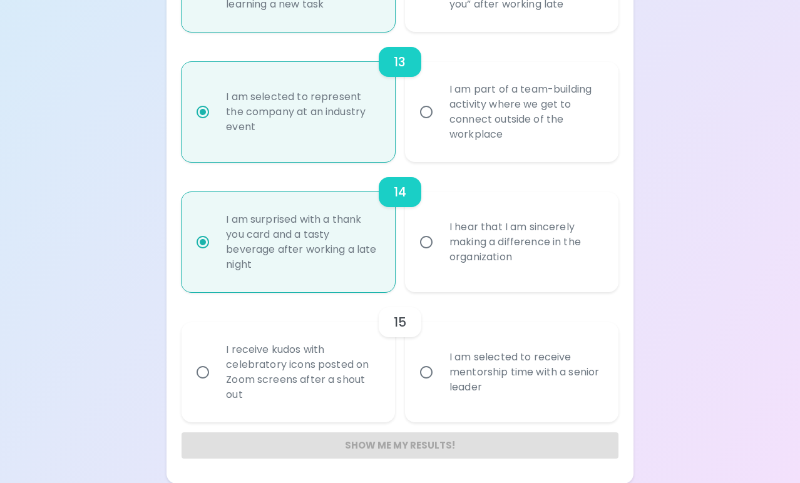
click at [490, 396] on div "I am selected to receive mentorship time with a senior leader" at bounding box center [525, 372] width 172 height 75
click at [439, 386] on input "I am selected to receive mentorship time with a senior leader" at bounding box center [426, 372] width 26 height 26
radio input "false"
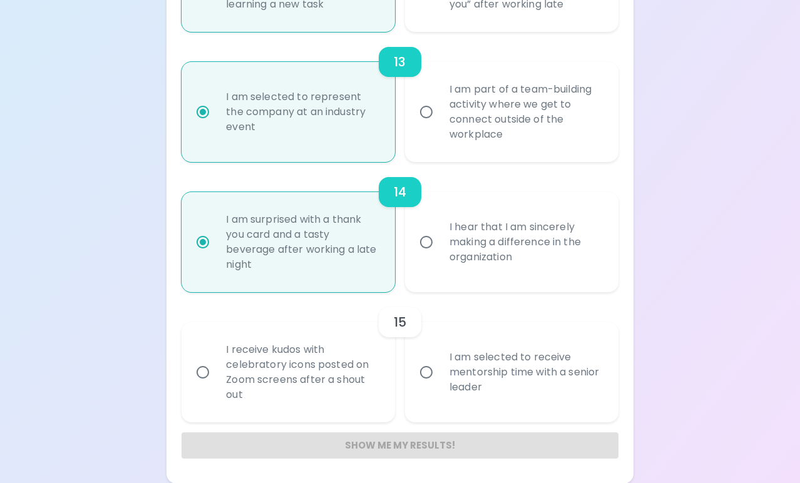
radio input "false"
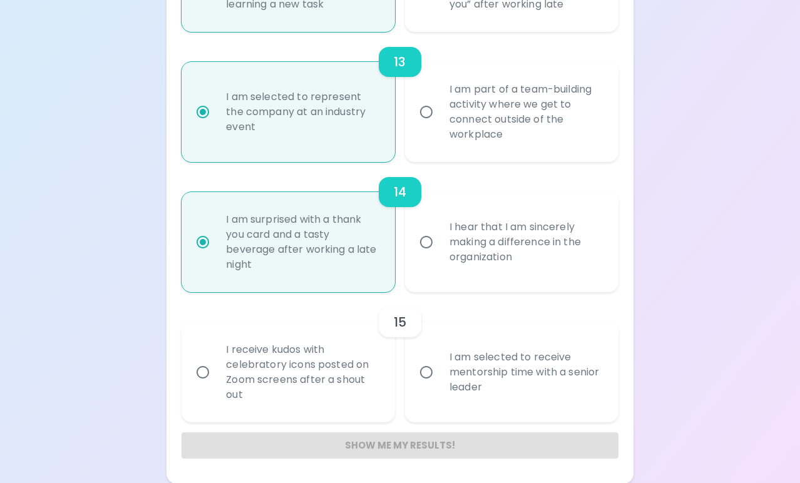
radio input "false"
radio input "true"
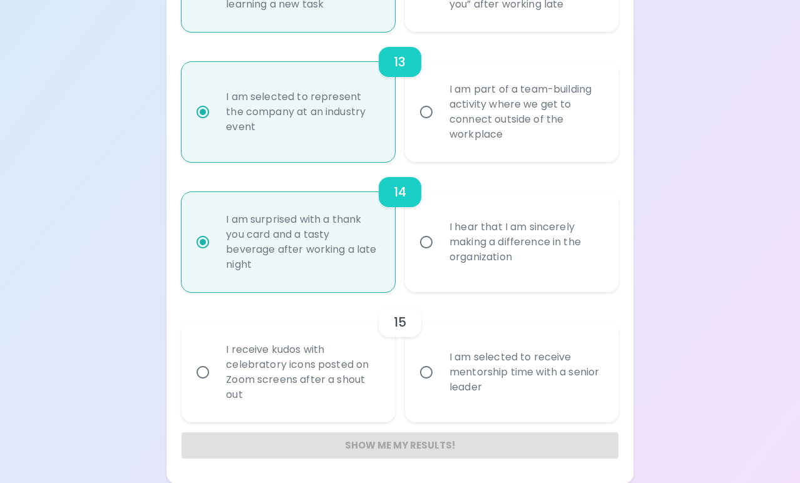
radio input "false"
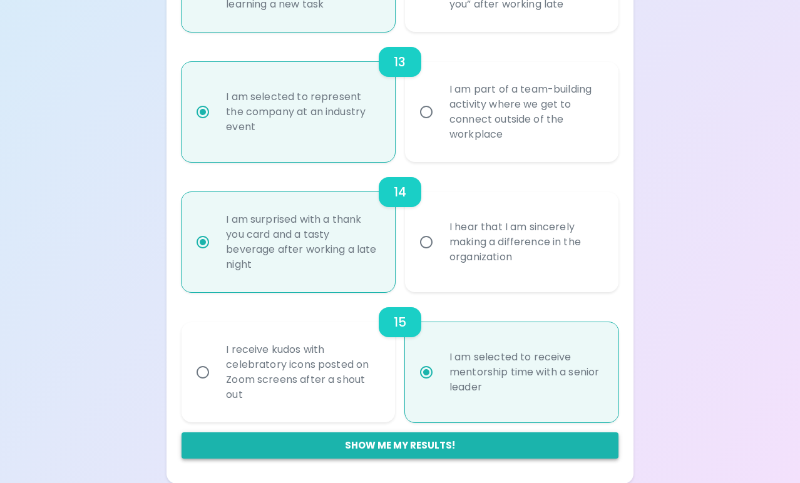
click at [423, 442] on button "Show me my results!" at bounding box center [400, 446] width 437 height 26
radio input "false"
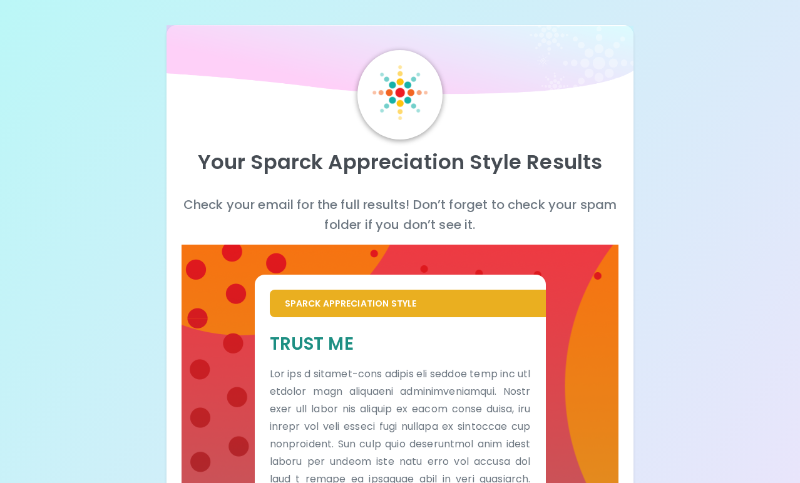
scroll to position [0, 0]
